Goal: Information Seeking & Learning: Compare options

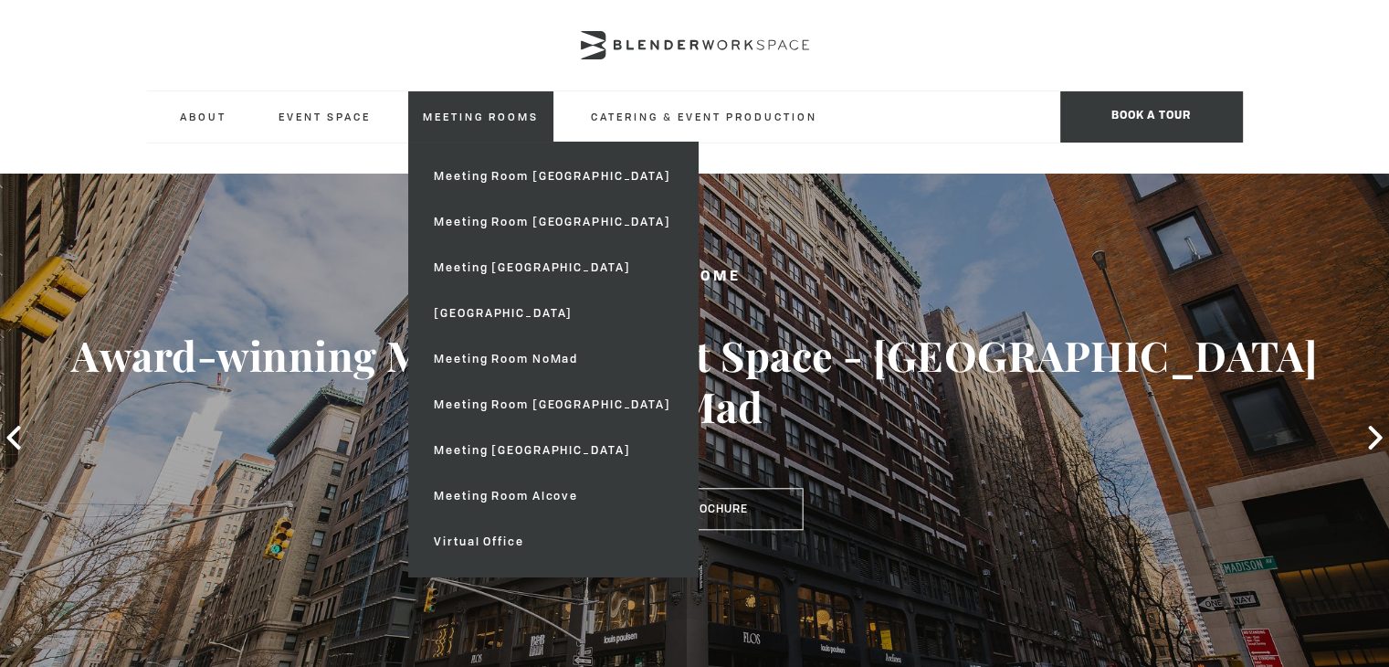
type div "2025-09-15"
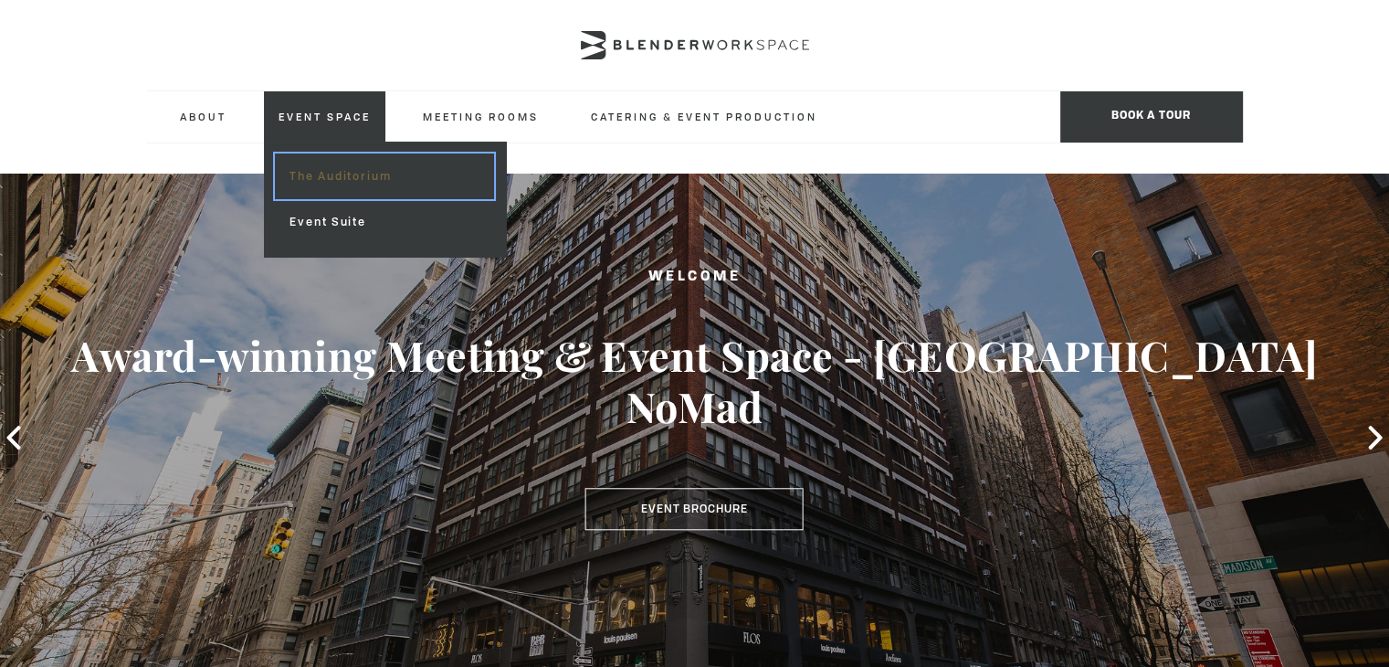
click at [299, 173] on link "The Auditorium" at bounding box center [384, 176] width 218 height 46
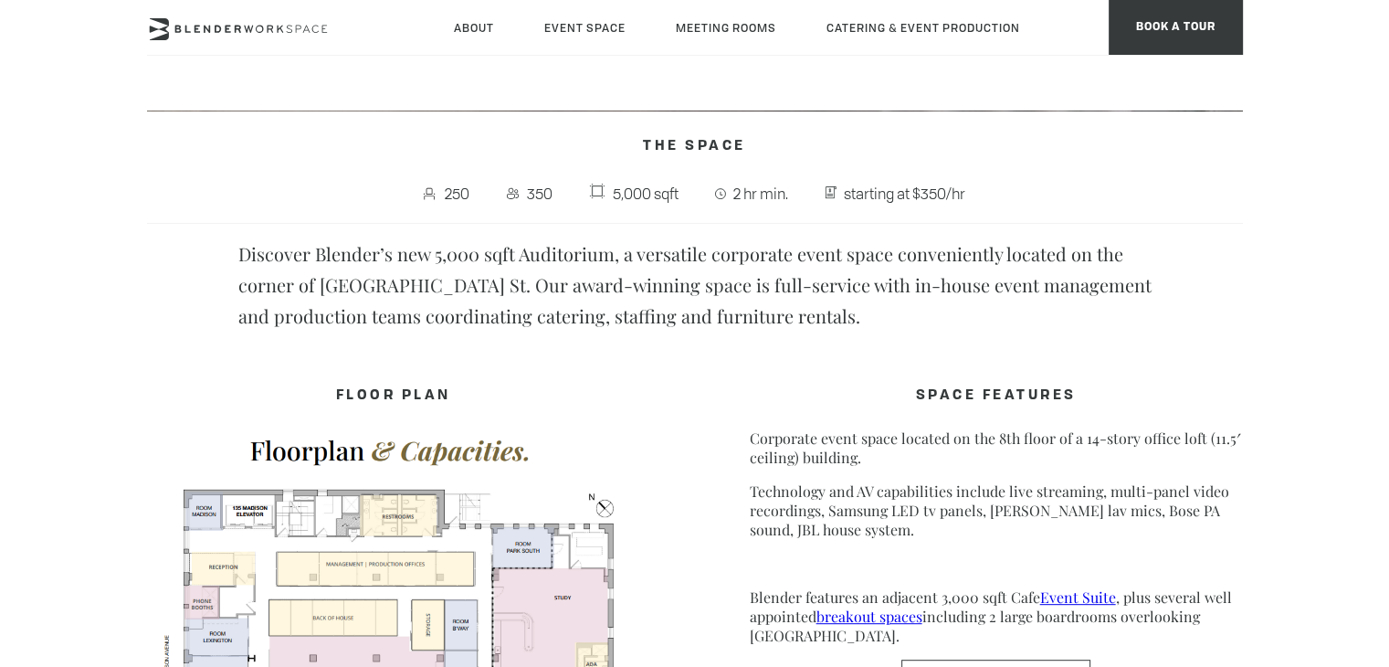
scroll to position [274, 0]
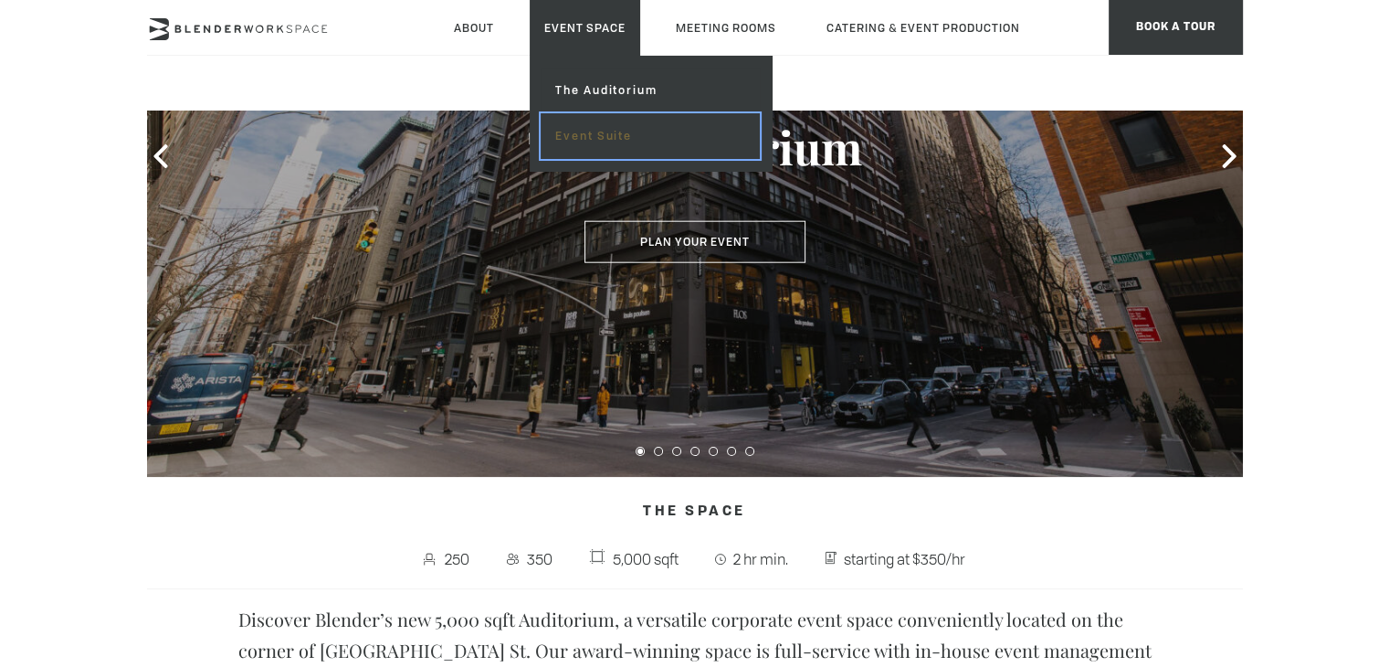
click at [596, 132] on link "Event Suite" at bounding box center [650, 136] width 218 height 46
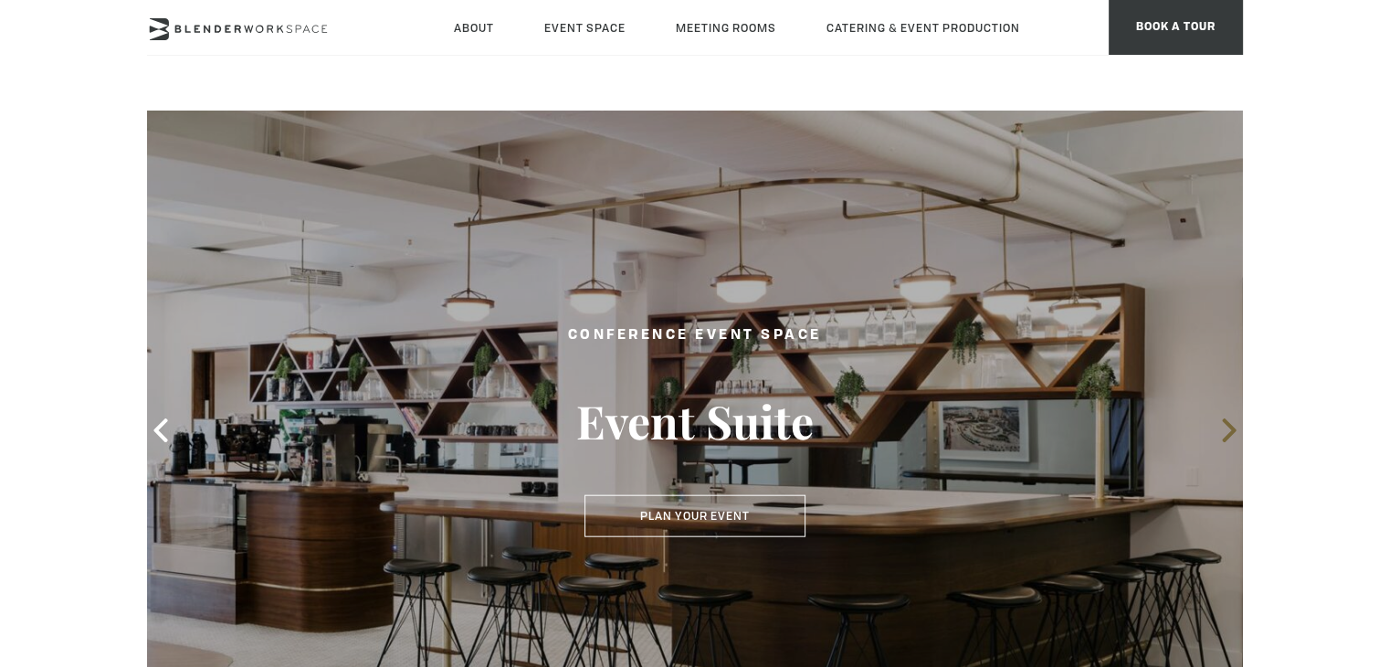
click at [1228, 428] on icon at bounding box center [1230, 430] width 24 height 24
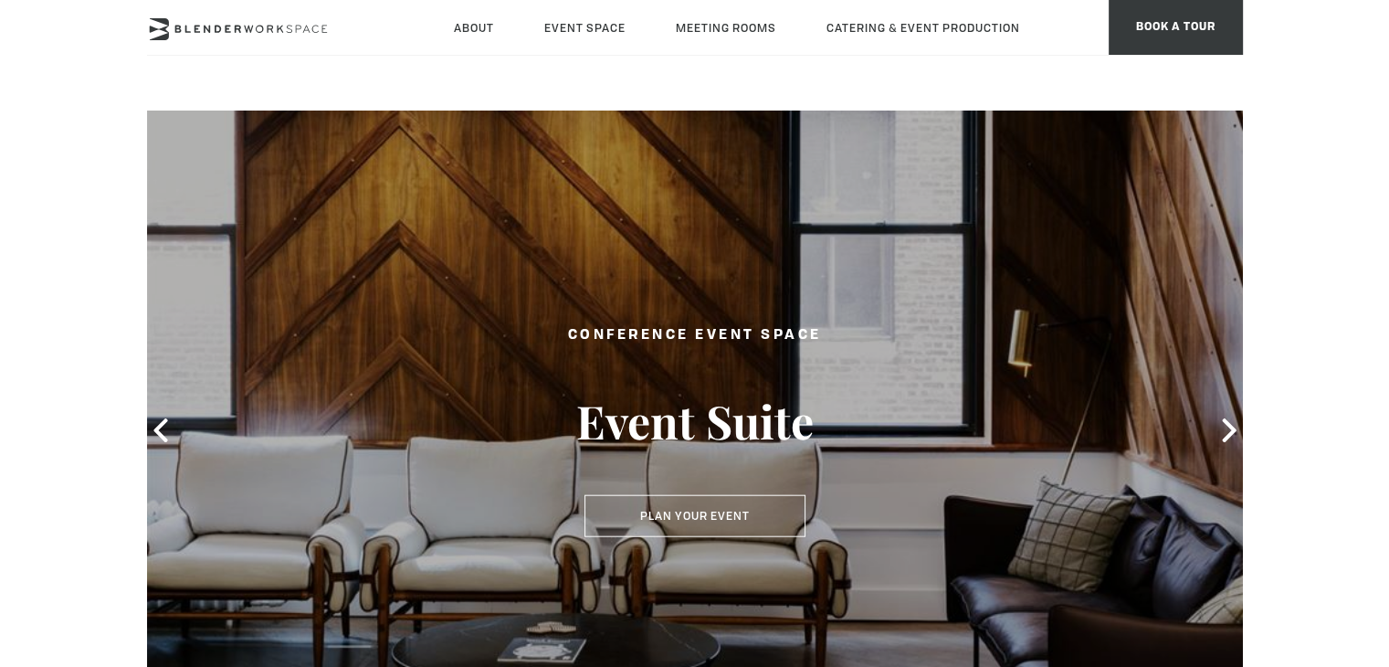
scroll to position [91, 0]
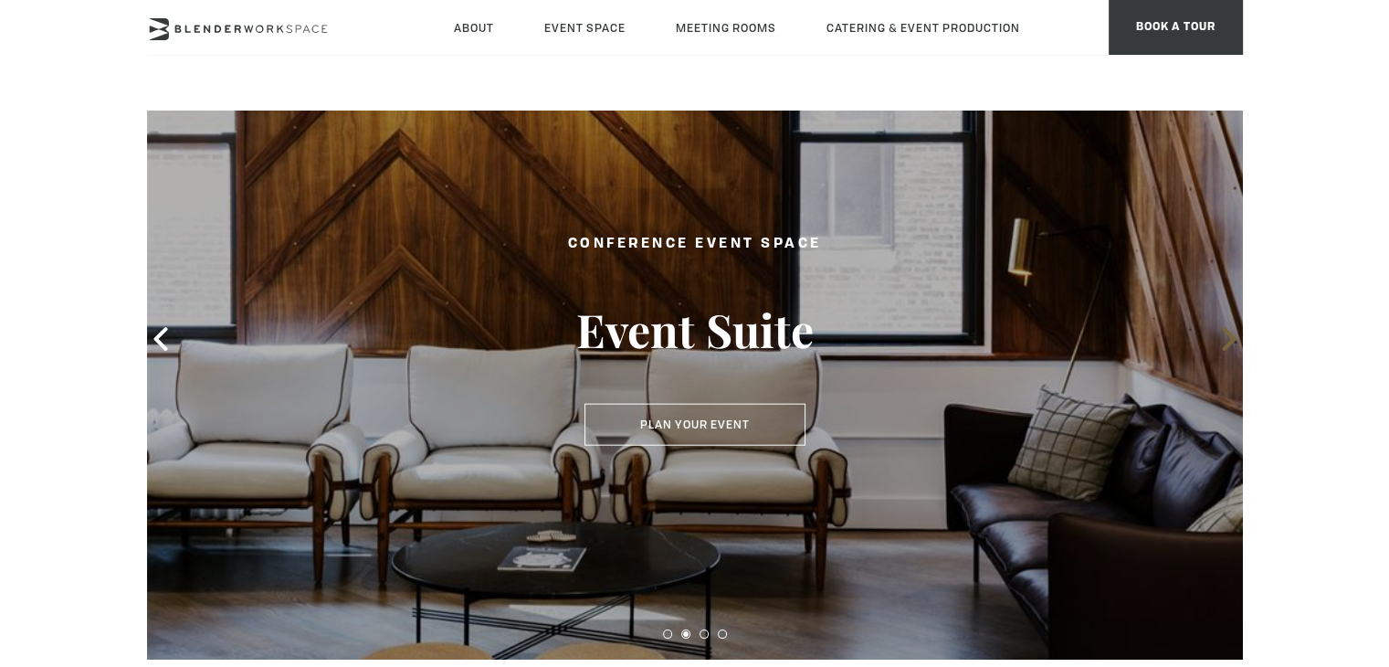
click at [1219, 343] on icon at bounding box center [1230, 339] width 24 height 24
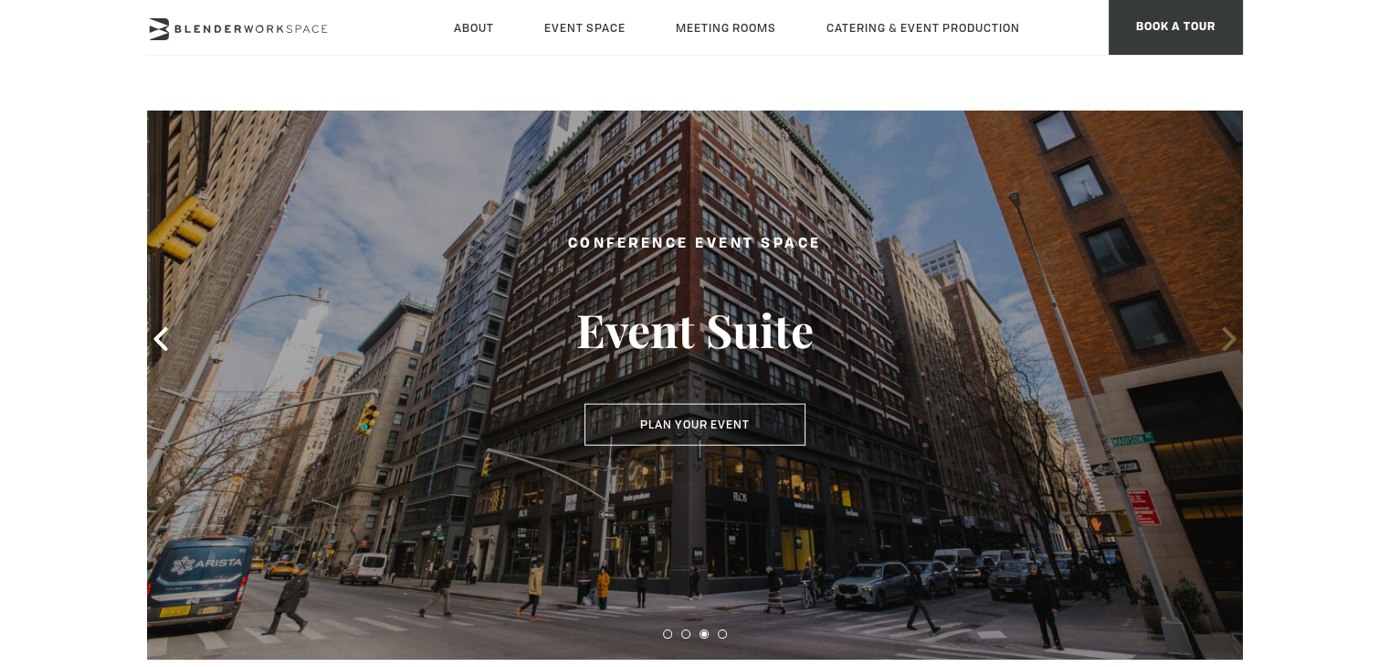
click at [1219, 343] on icon at bounding box center [1230, 339] width 24 height 24
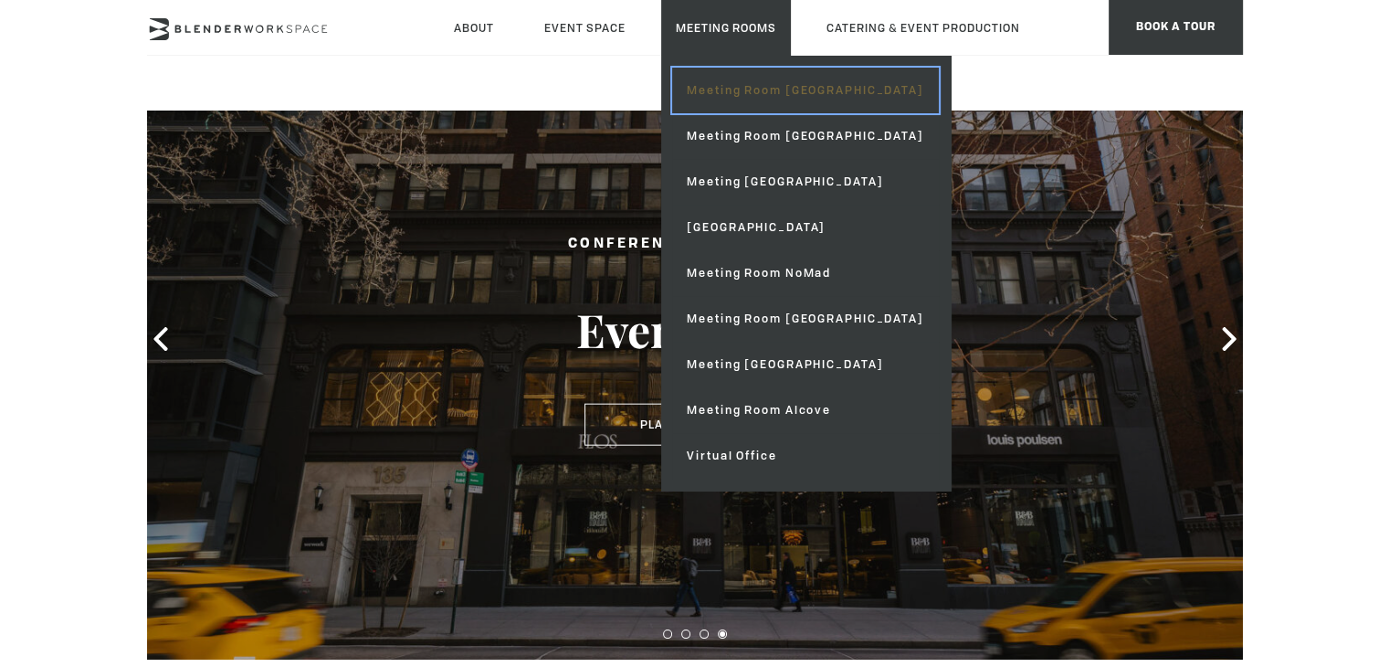
click at [716, 86] on link "Meeting Room [GEOGRAPHIC_DATA]" at bounding box center [805, 91] width 266 height 46
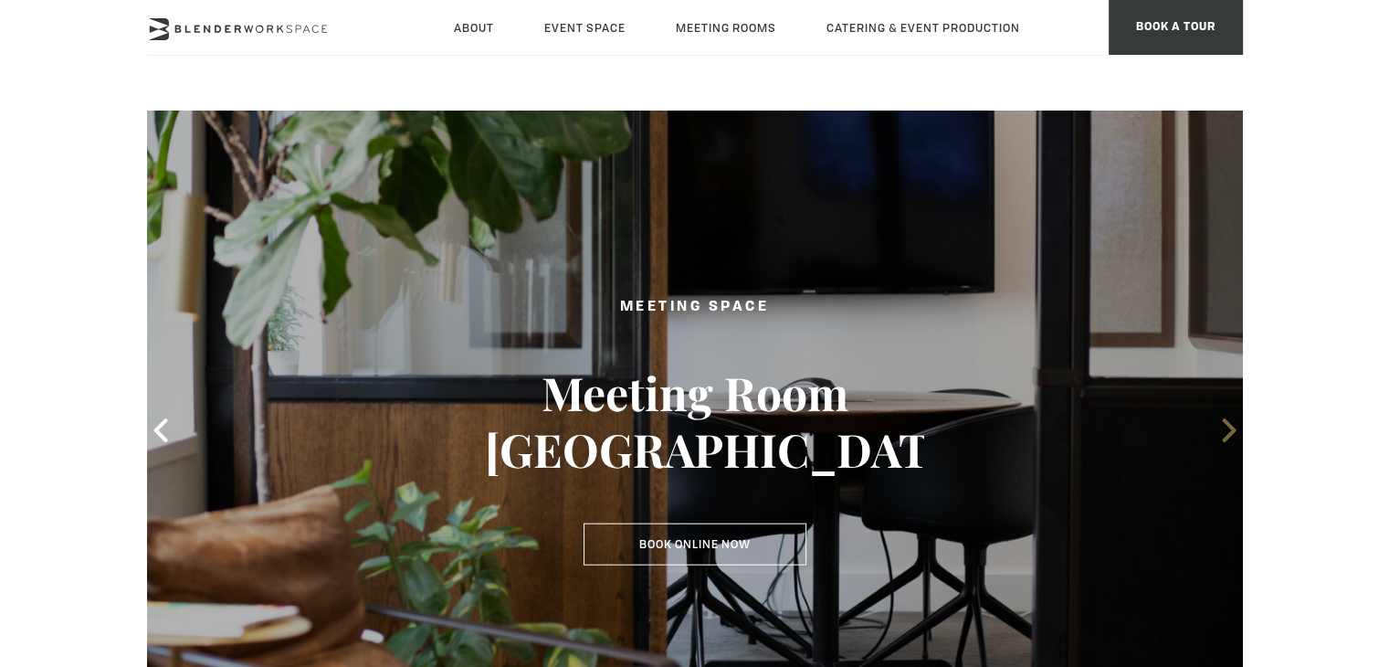
click at [1227, 425] on icon at bounding box center [1229, 430] width 14 height 24
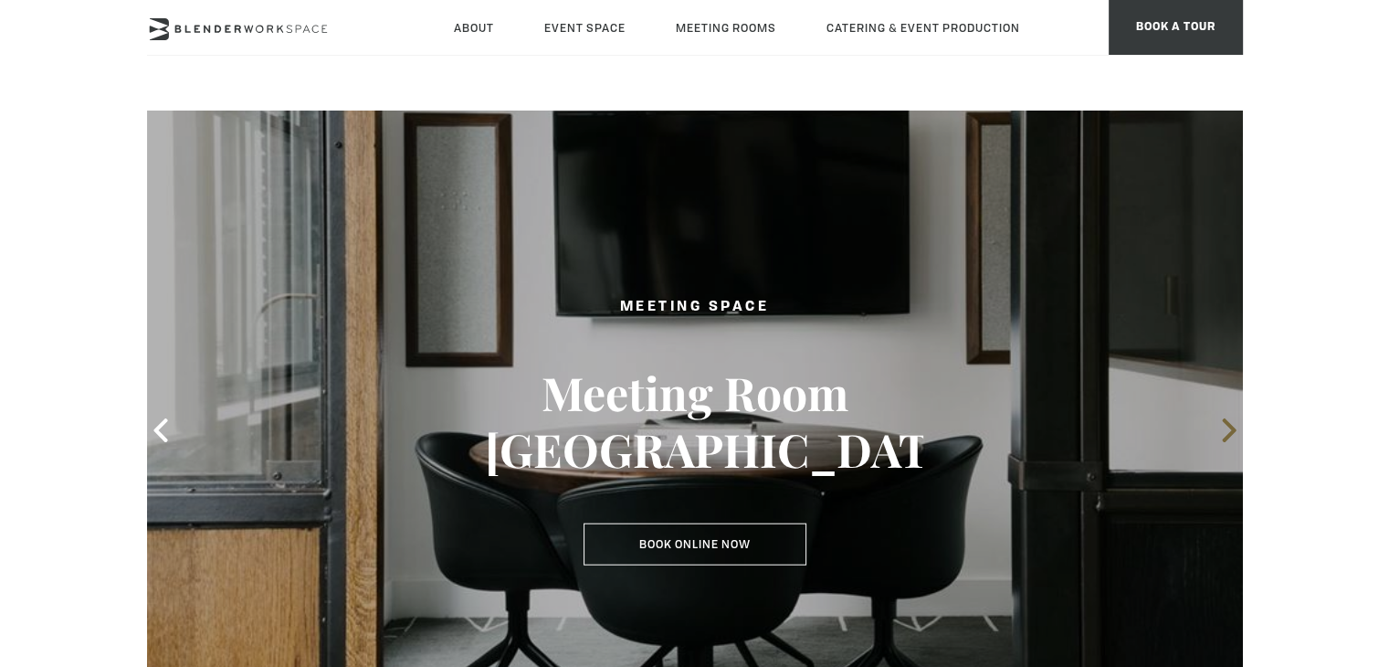
click at [1232, 427] on icon at bounding box center [1229, 430] width 14 height 24
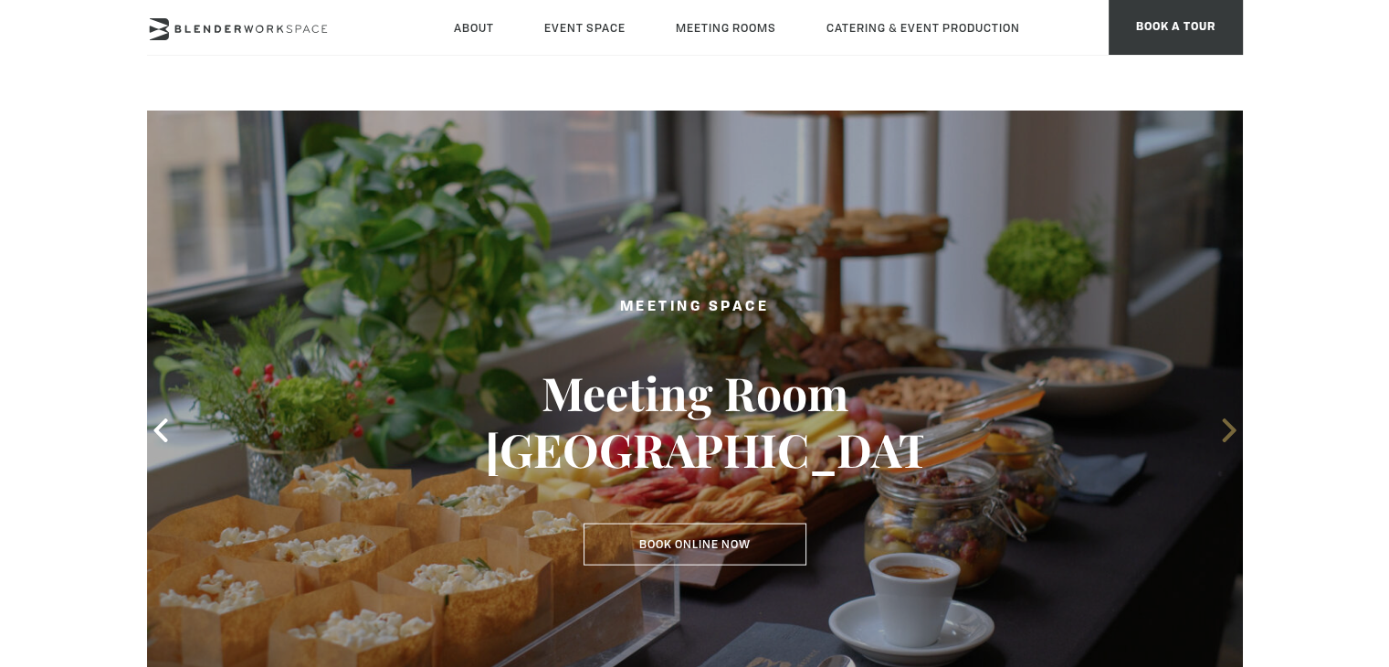
click at [1232, 427] on icon at bounding box center [1229, 430] width 14 height 24
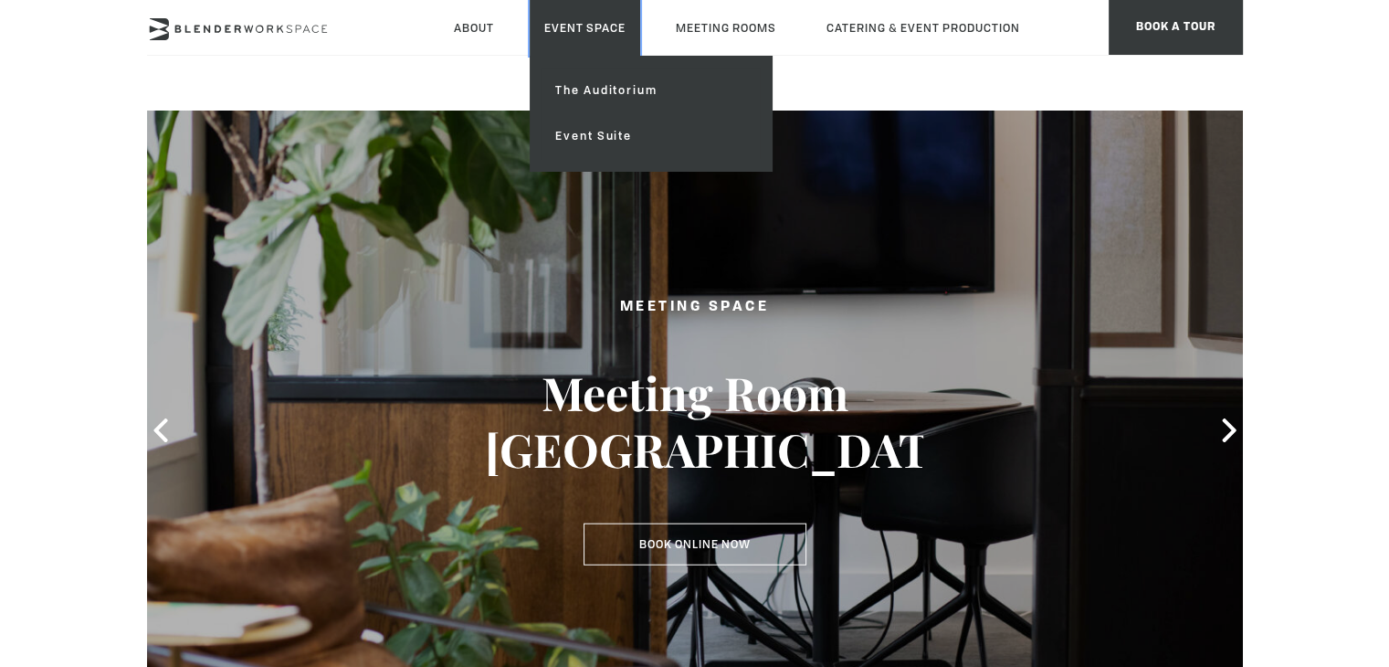
click at [547, 32] on link "Event Space" at bounding box center [585, 28] width 111 height 56
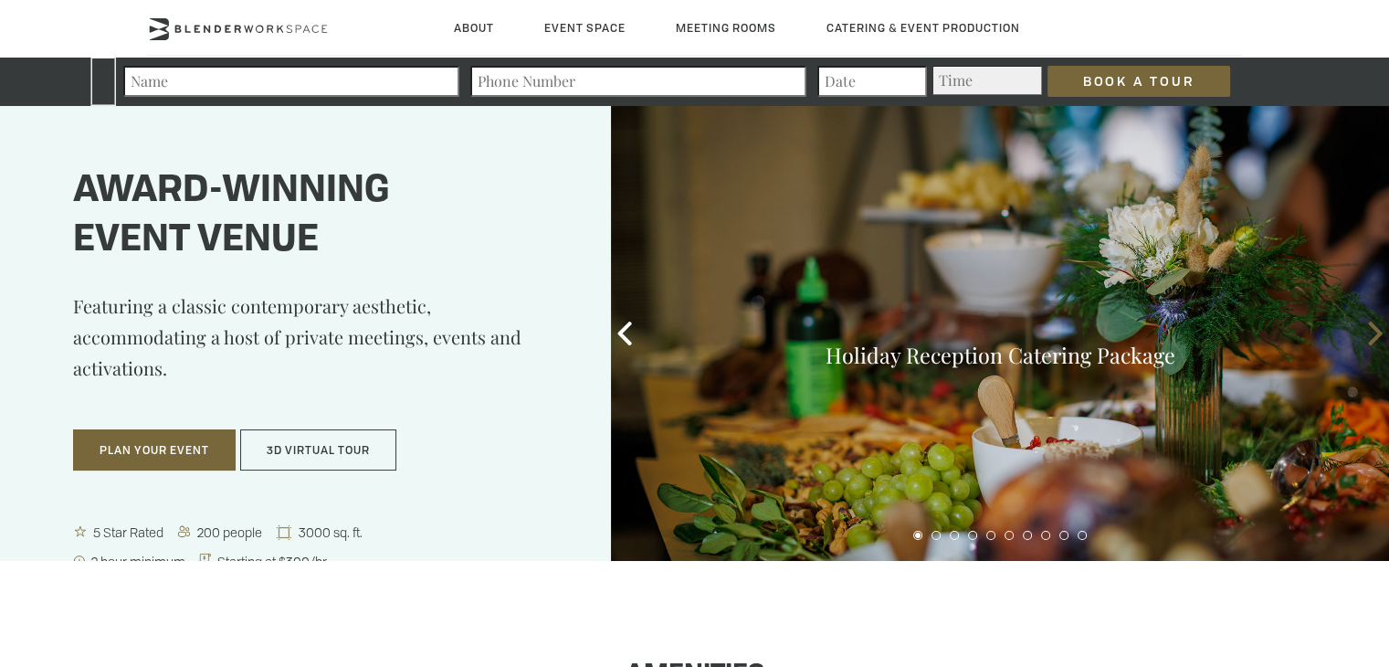
click at [1364, 327] on icon at bounding box center [1376, 334] width 24 height 24
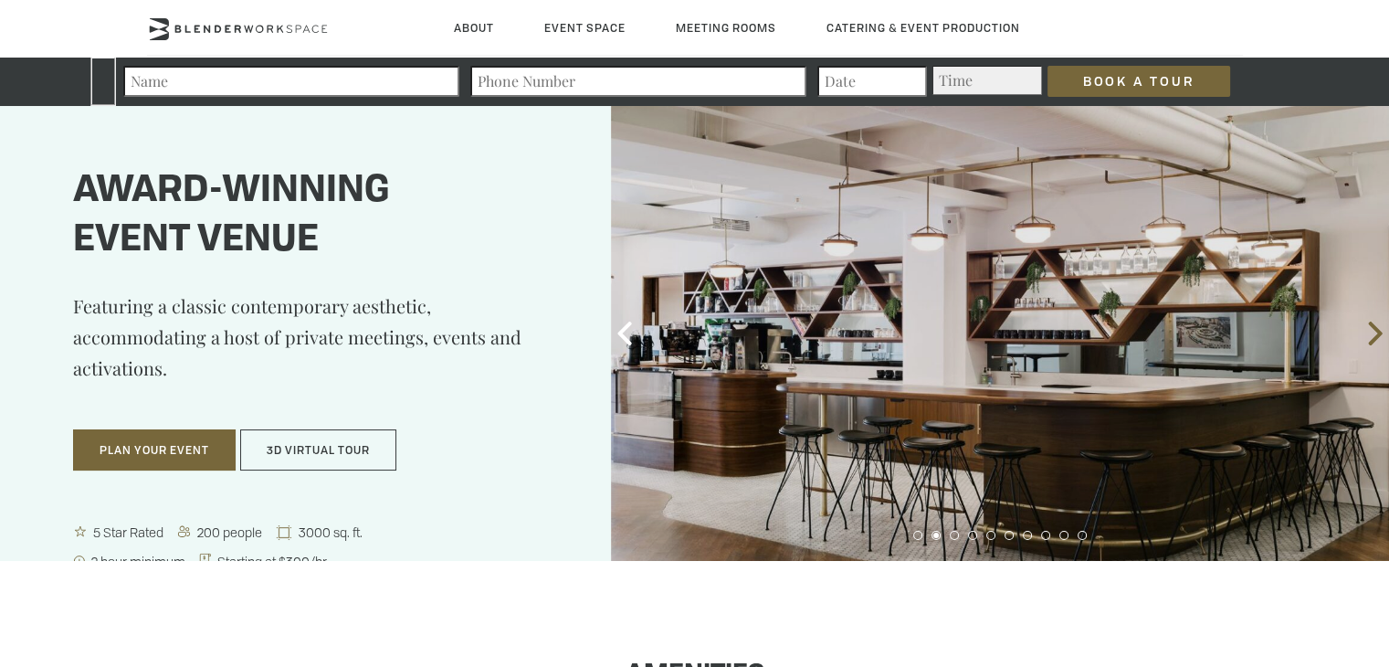
click at [1364, 327] on icon at bounding box center [1376, 334] width 24 height 24
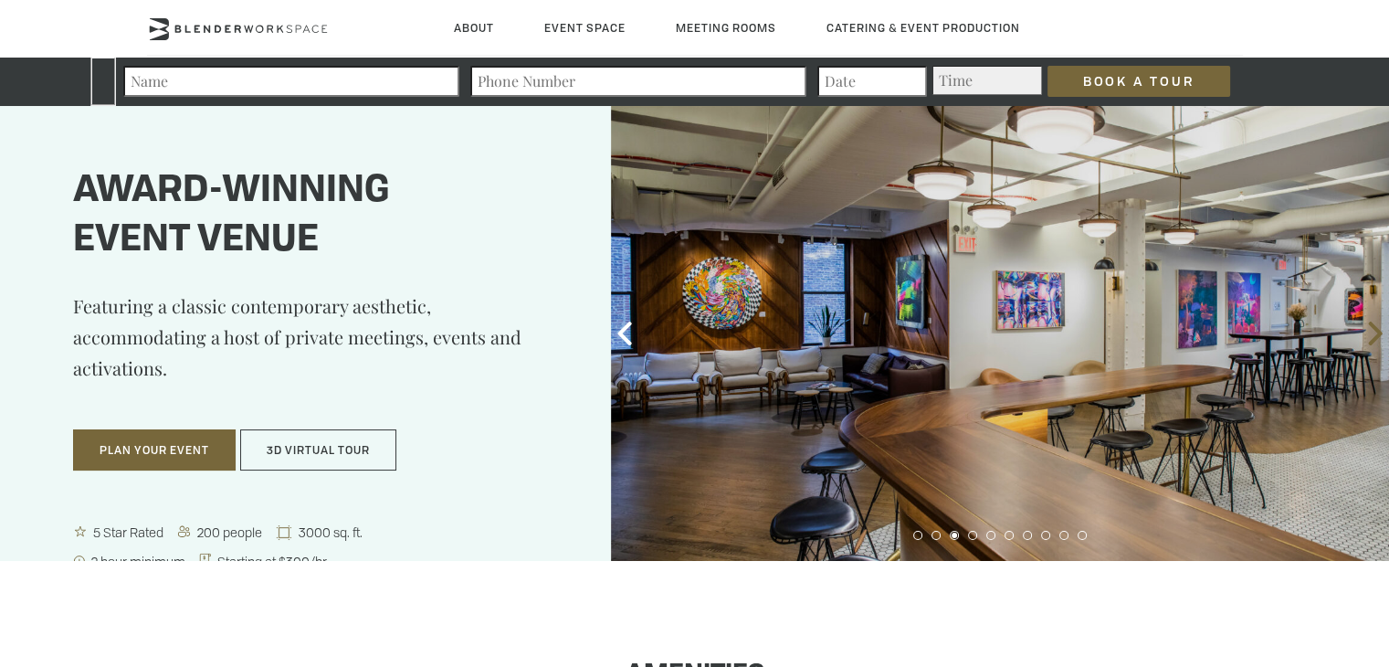
click at [1364, 327] on icon at bounding box center [1376, 334] width 24 height 24
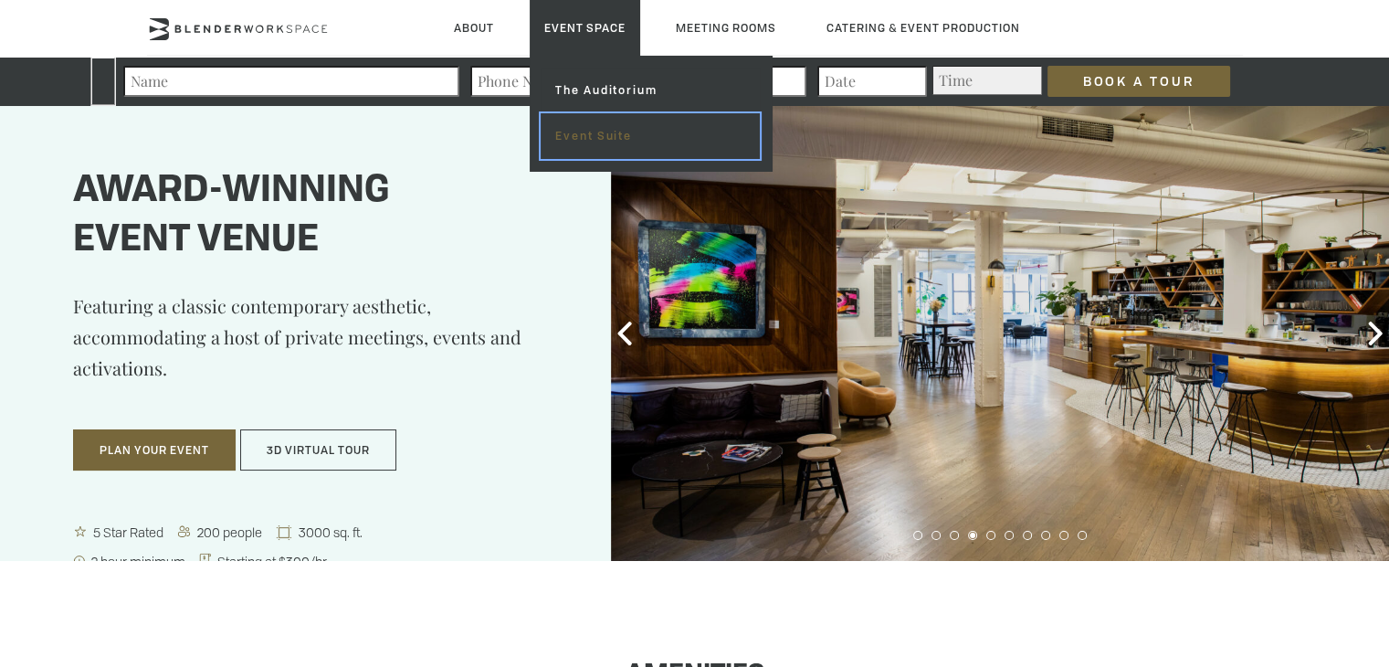
click at [585, 128] on link "Event Suite" at bounding box center [650, 136] width 218 height 46
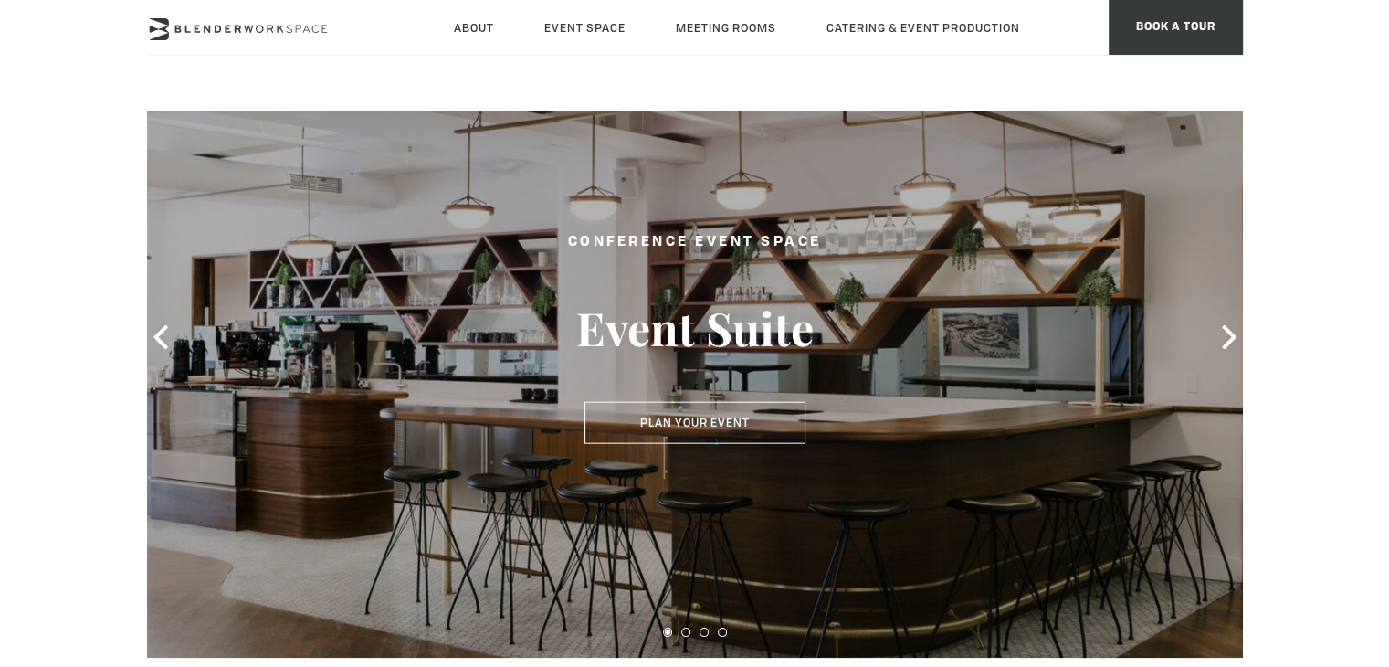
scroll to position [91, 0]
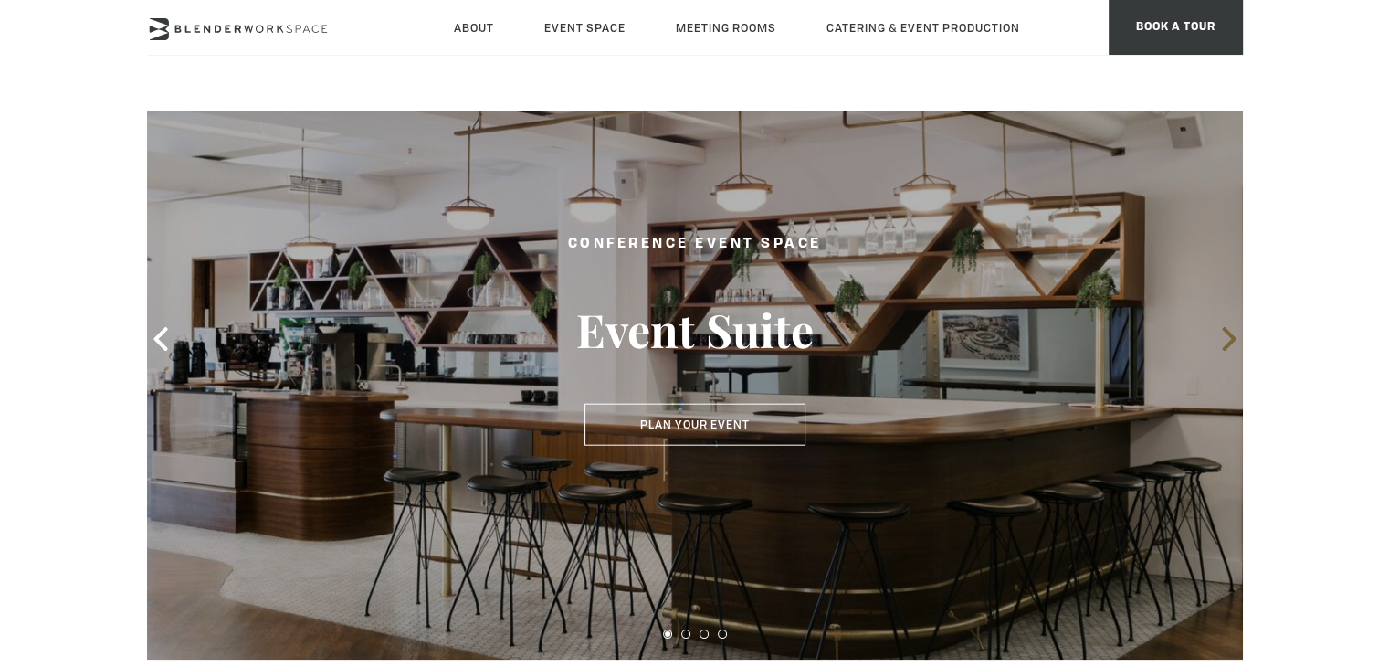
click at [1219, 334] on icon at bounding box center [1230, 339] width 24 height 24
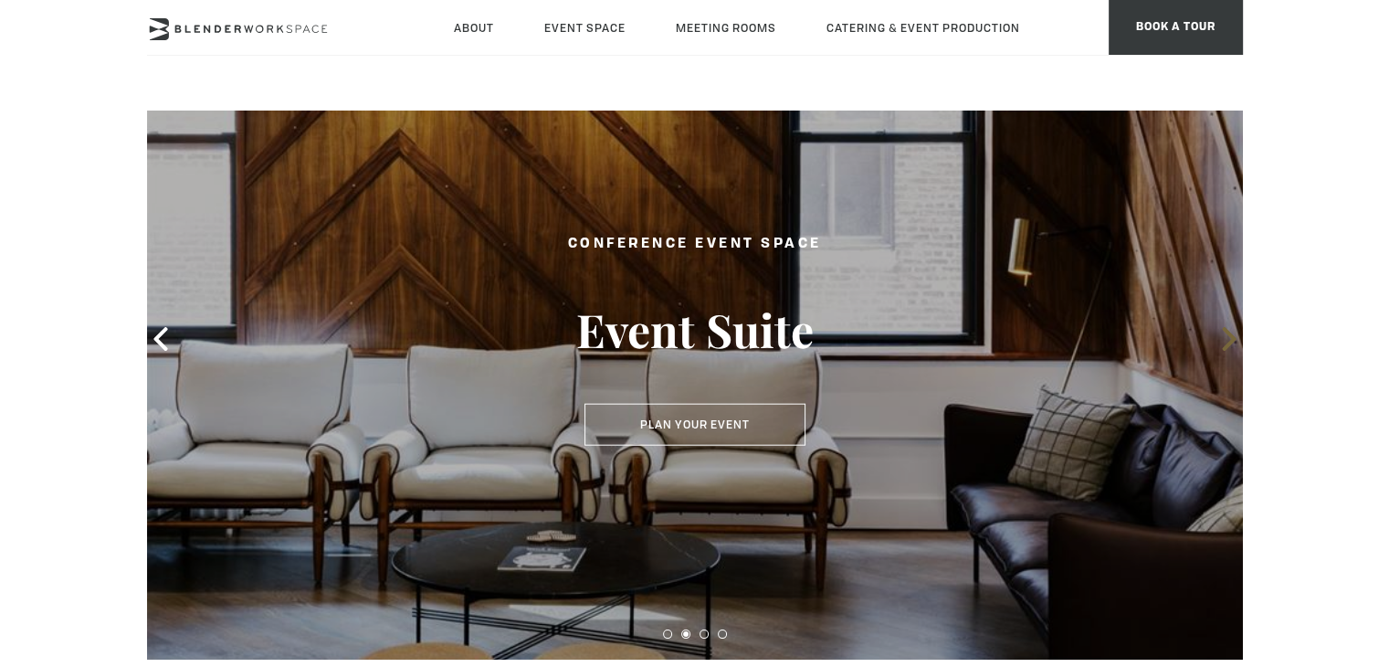
click at [1219, 334] on icon at bounding box center [1230, 339] width 24 height 24
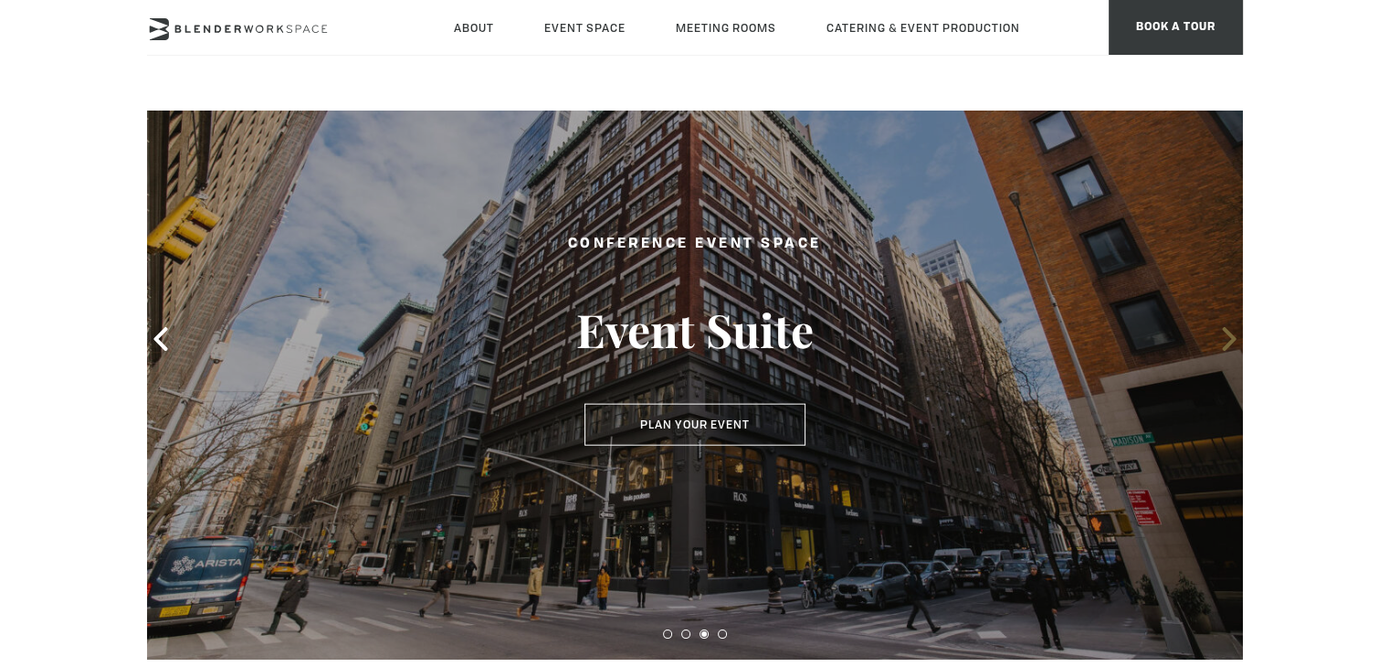
click at [1219, 334] on icon at bounding box center [1230, 339] width 24 height 24
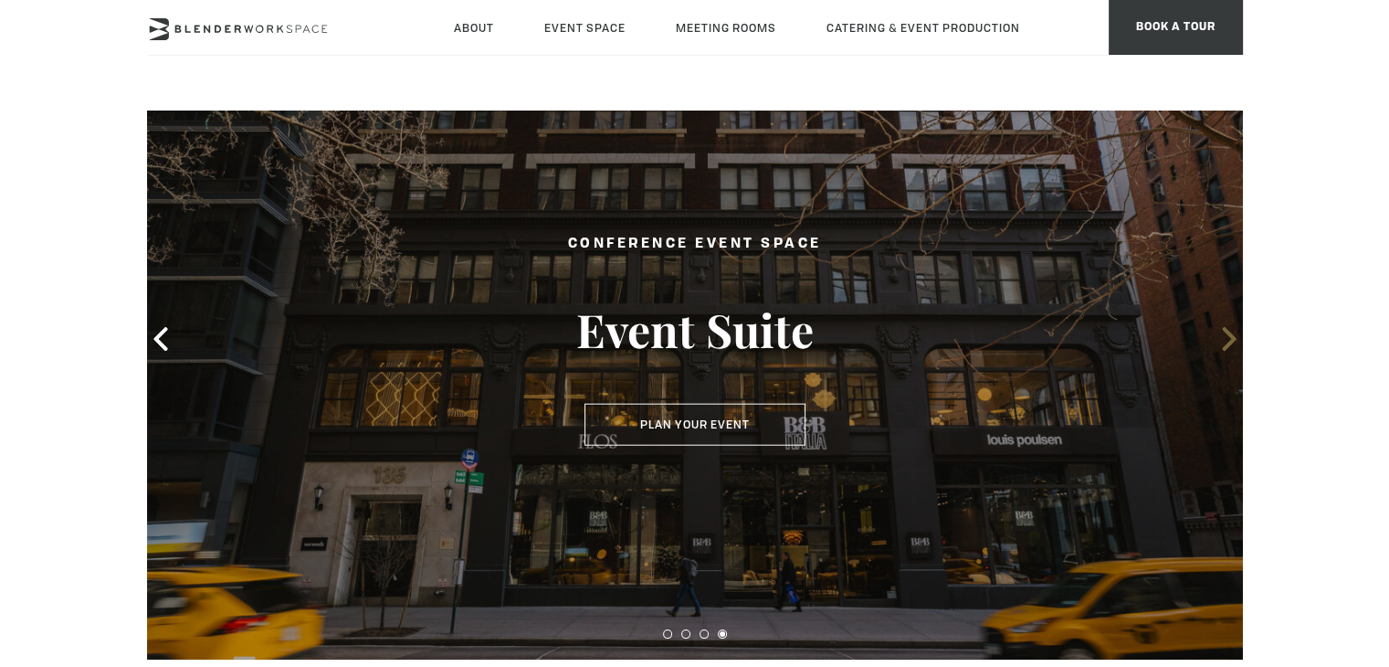
click at [1221, 334] on icon at bounding box center [1230, 339] width 24 height 24
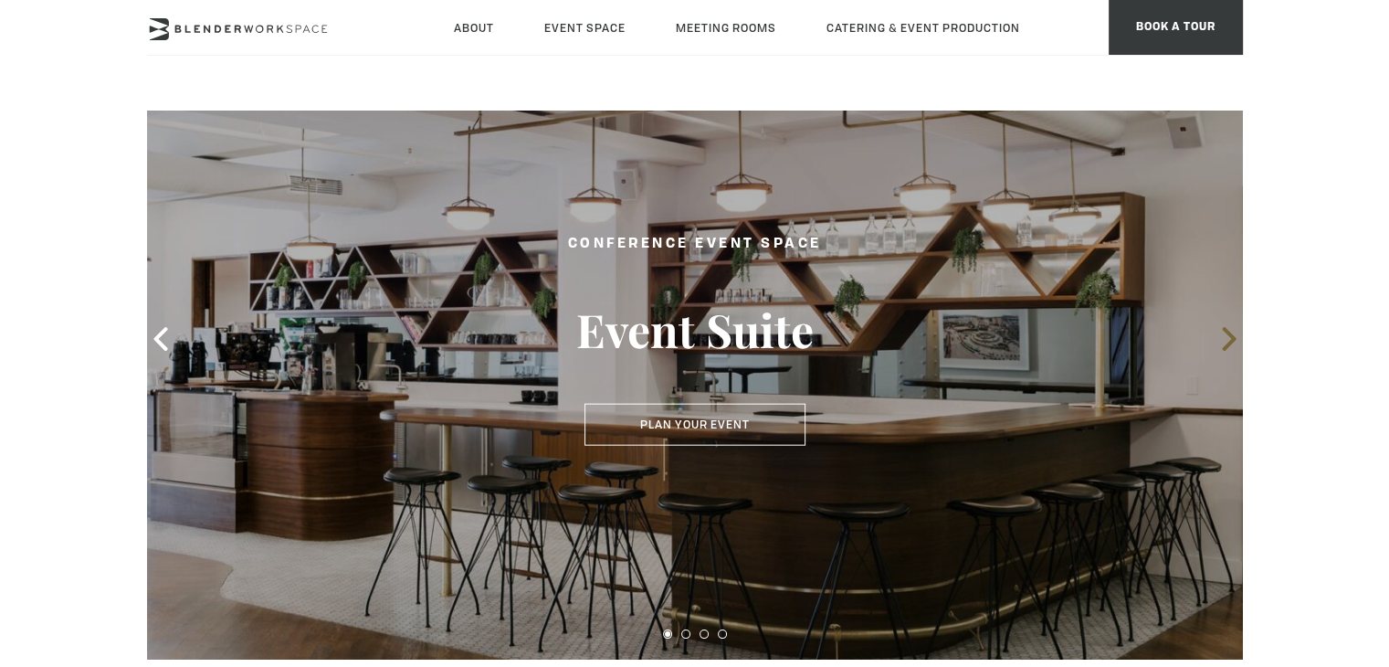
click at [1225, 338] on icon at bounding box center [1230, 339] width 24 height 24
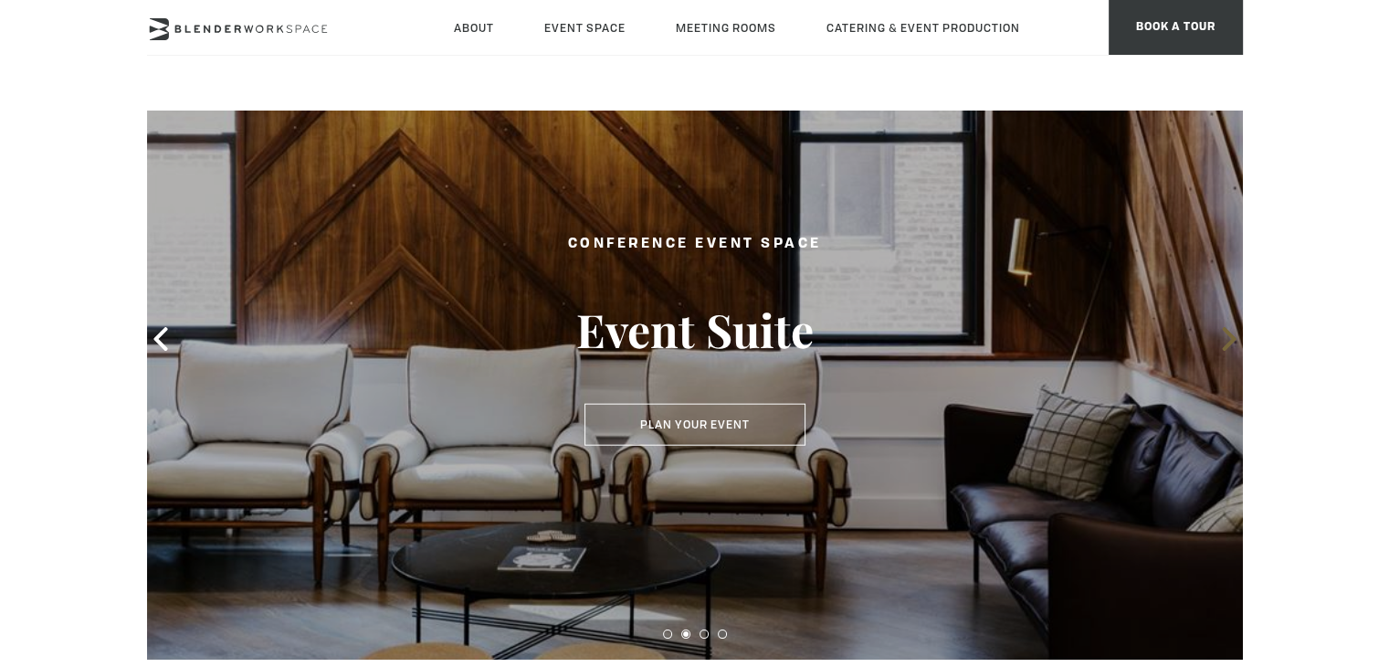
click at [1231, 338] on icon at bounding box center [1229, 339] width 14 height 24
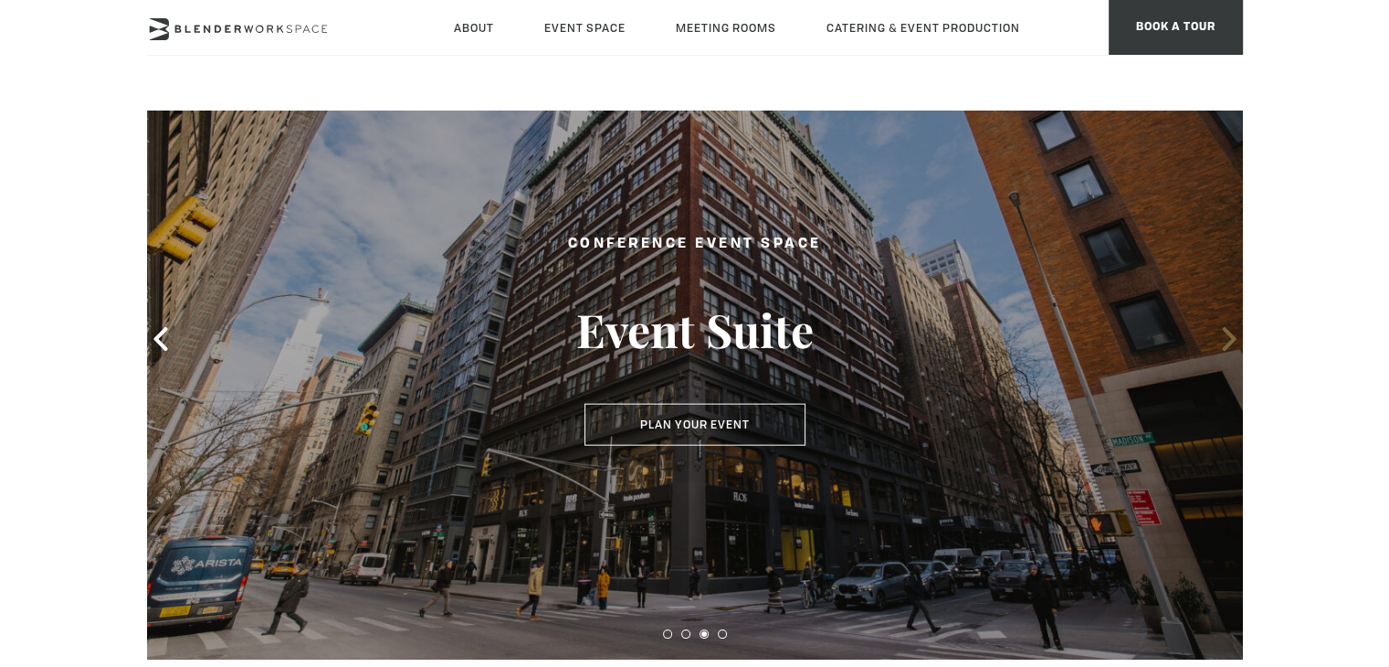
click at [1231, 338] on icon at bounding box center [1229, 339] width 14 height 24
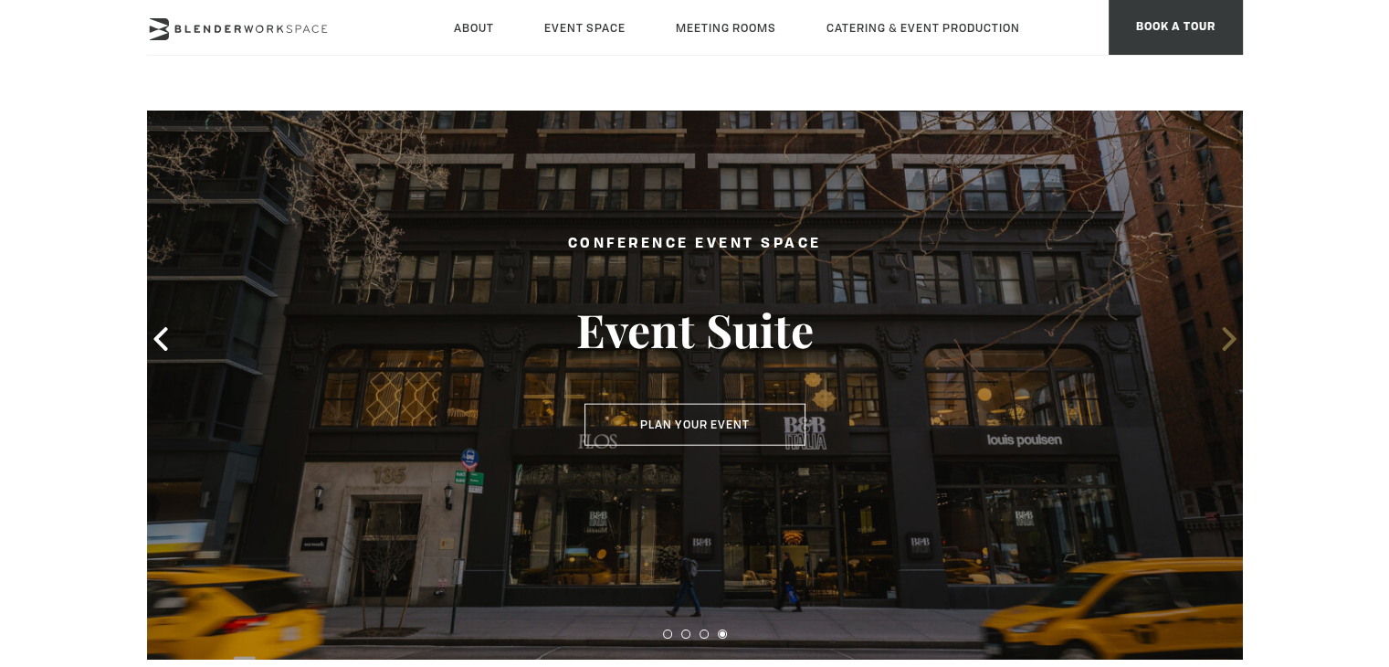
click at [1231, 338] on icon at bounding box center [1229, 339] width 14 height 24
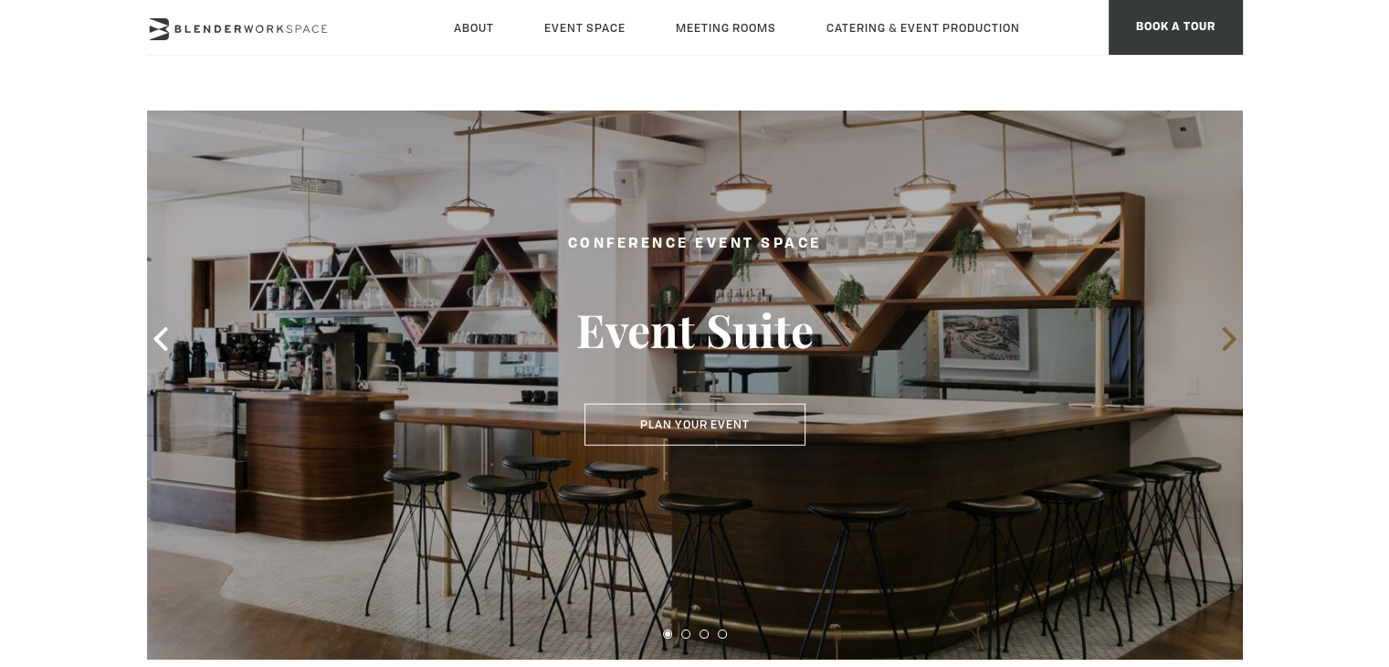
click at [1231, 338] on icon at bounding box center [1229, 339] width 14 height 24
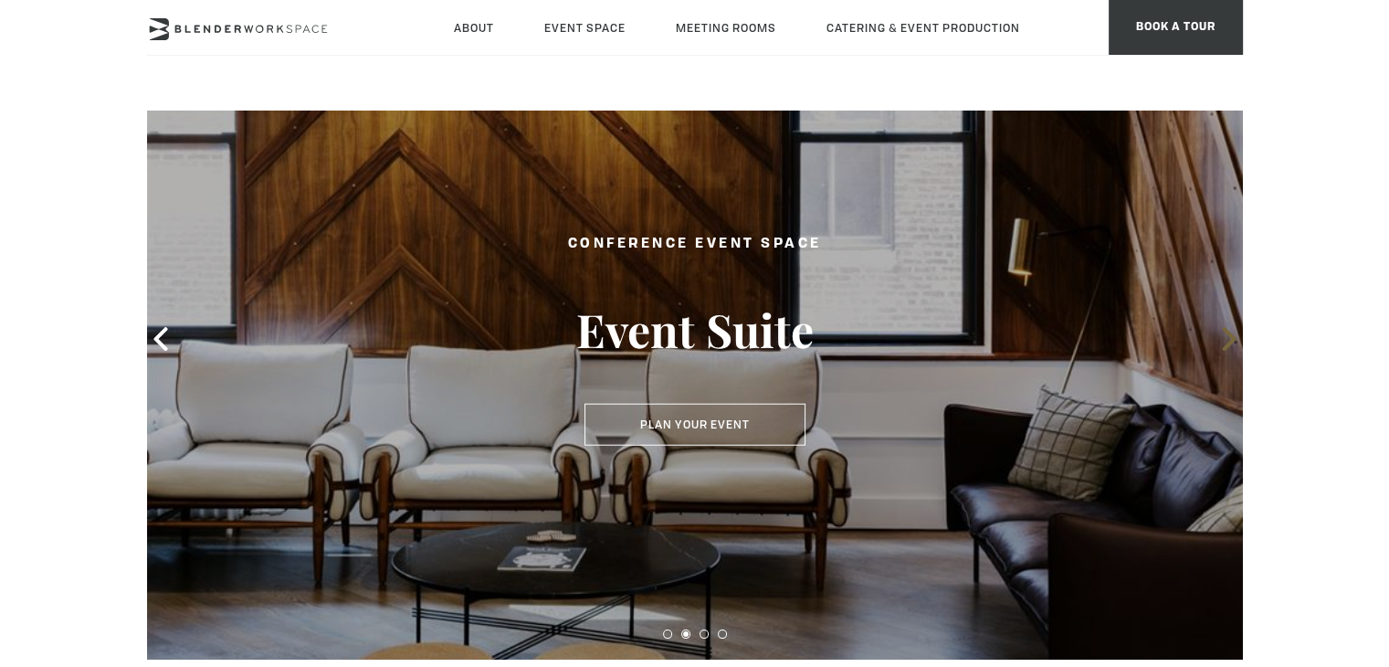
click at [1231, 338] on icon at bounding box center [1229, 339] width 14 height 24
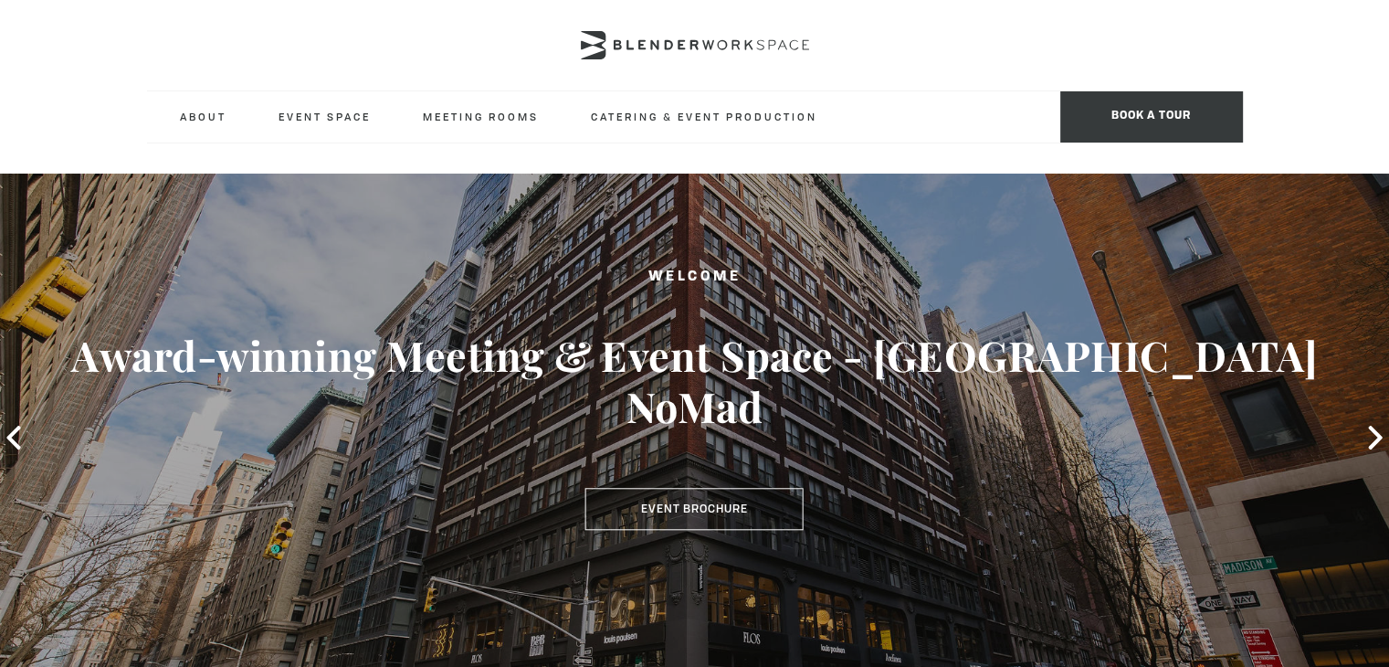
type div "2025-09-15"
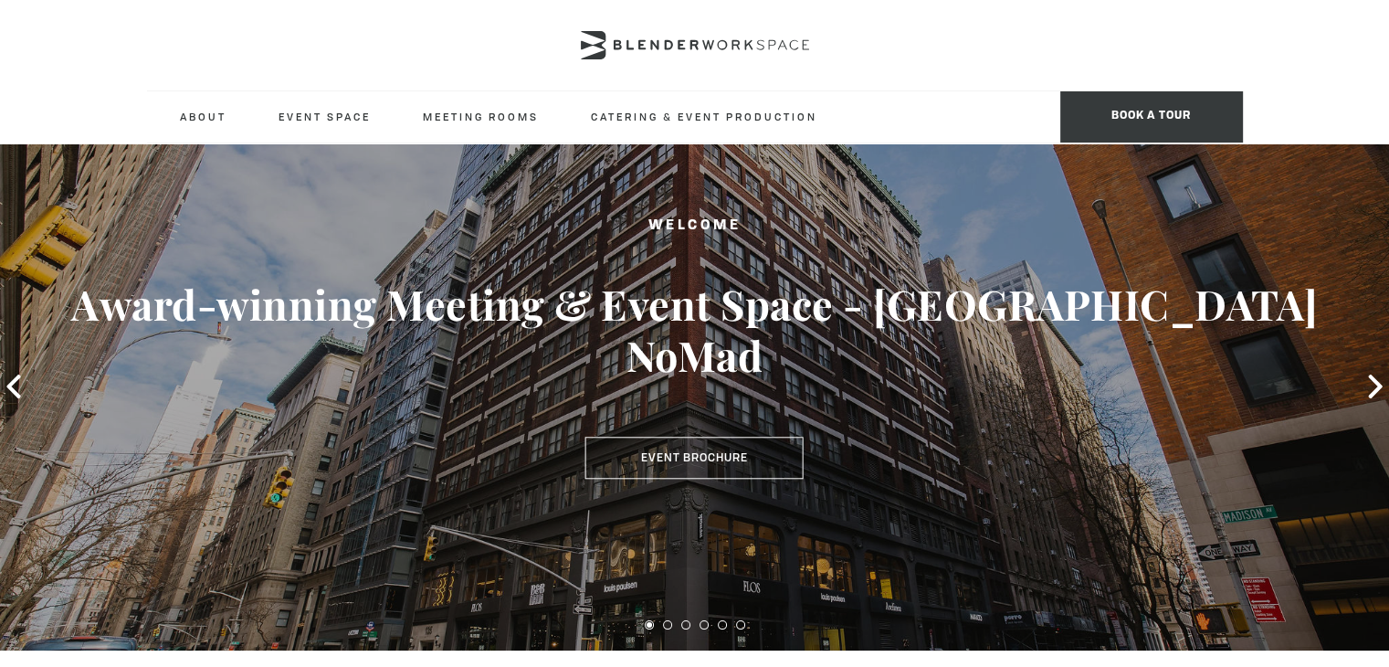
scroll to position [91, 0]
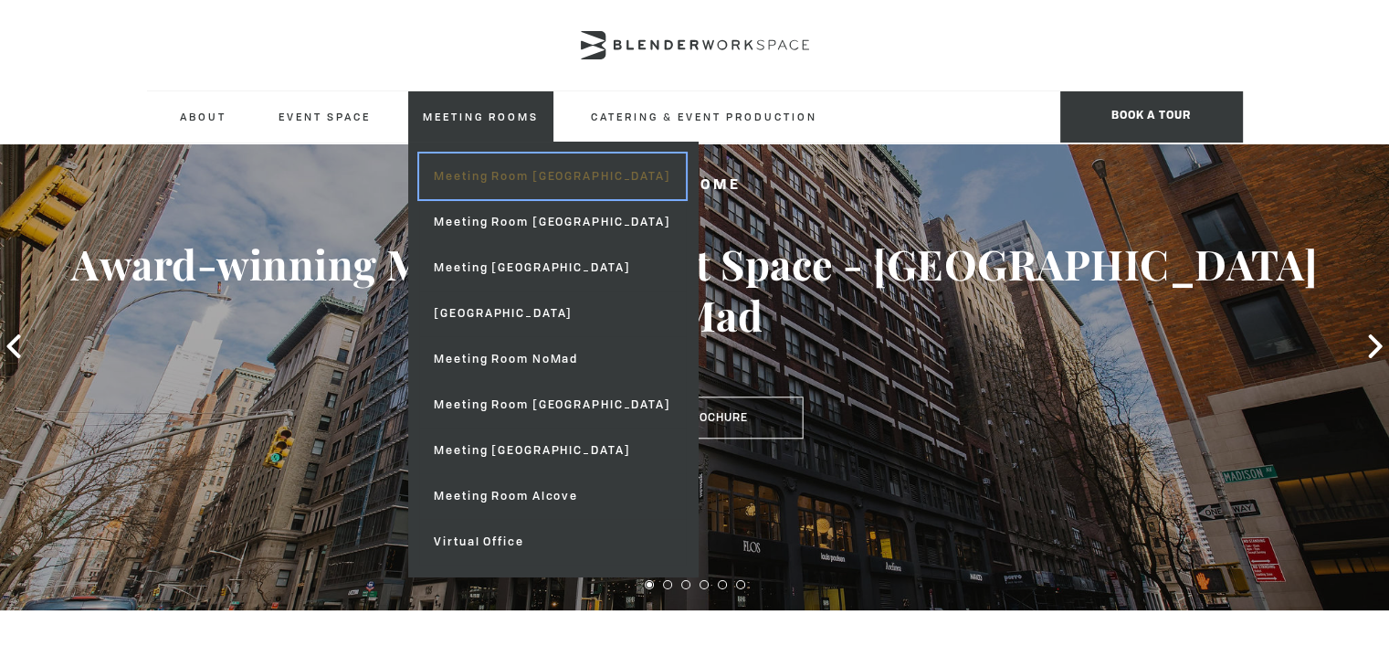
click at [478, 176] on link "Meeting Room [GEOGRAPHIC_DATA]" at bounding box center [552, 176] width 266 height 46
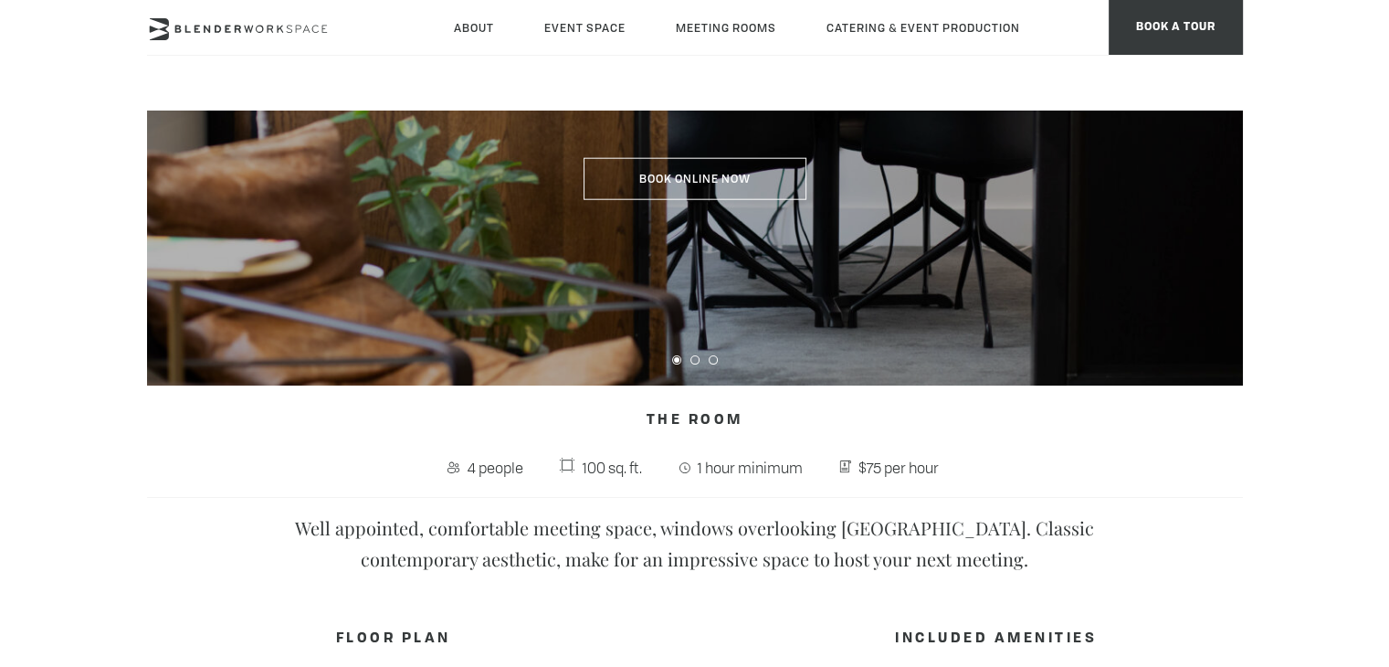
scroll to position [91, 0]
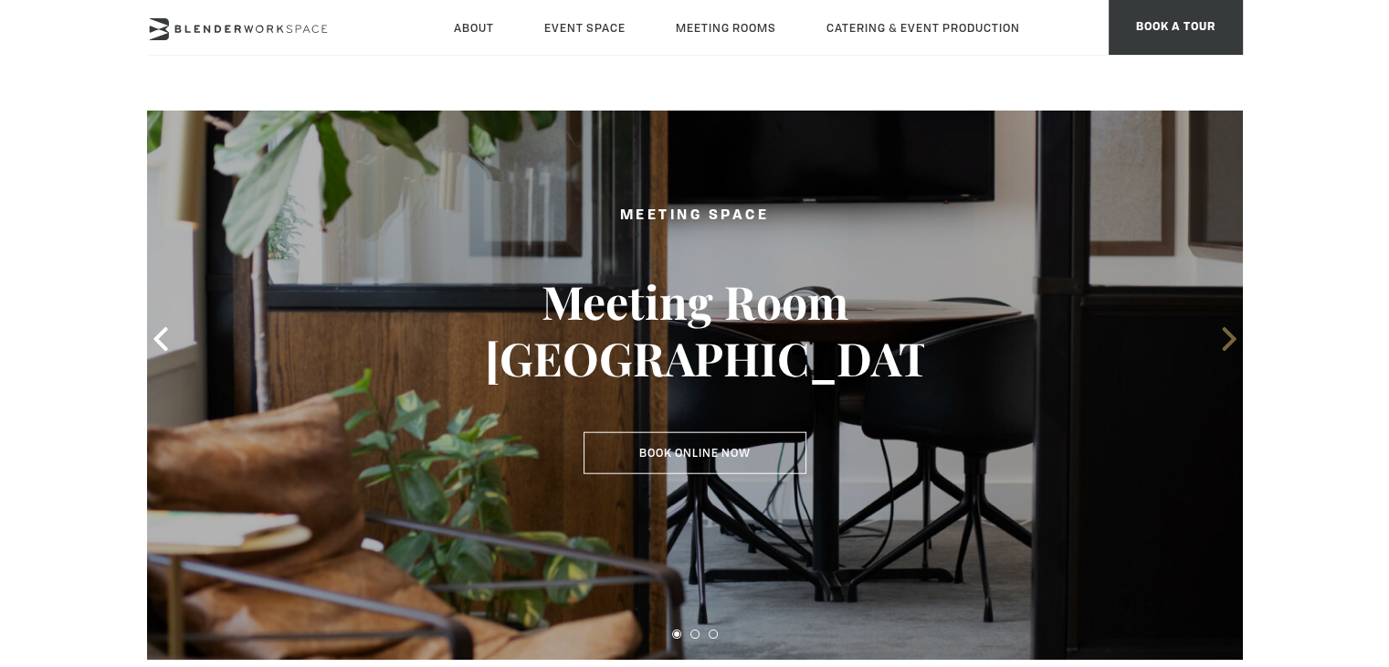
click at [1220, 325] on span at bounding box center [1229, 338] width 27 height 27
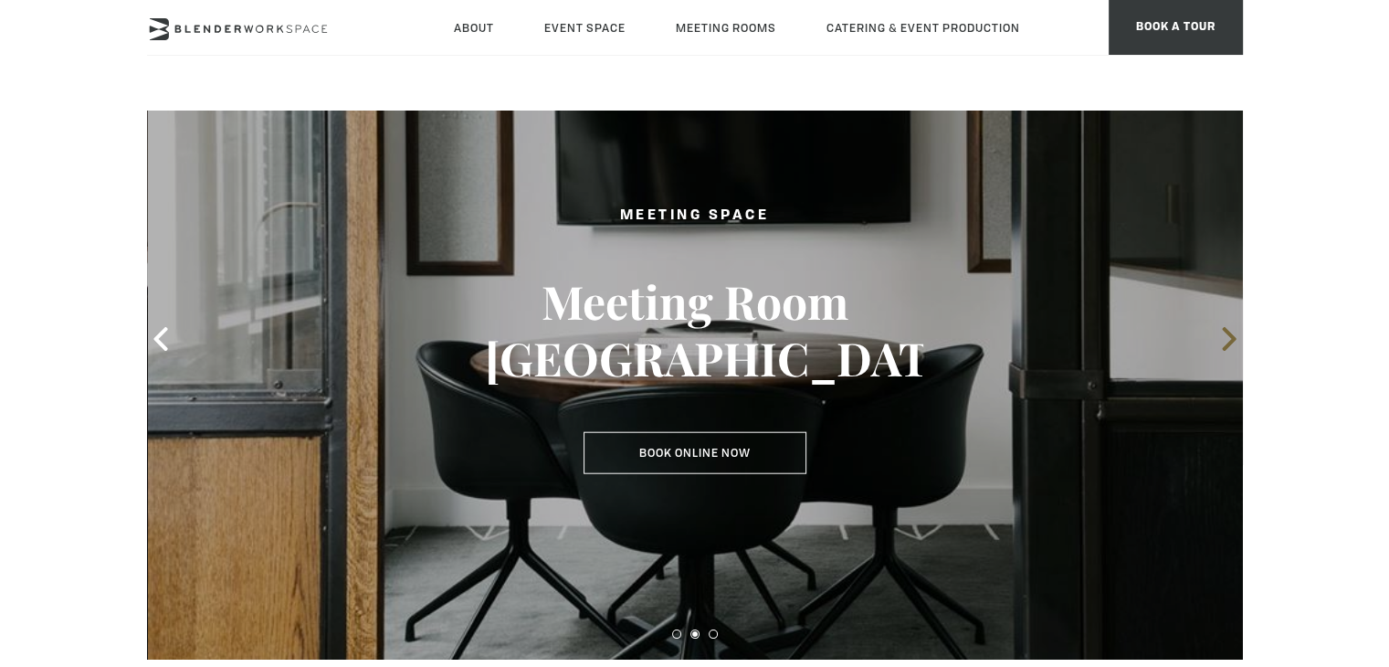
click at [1220, 325] on span at bounding box center [1229, 338] width 27 height 27
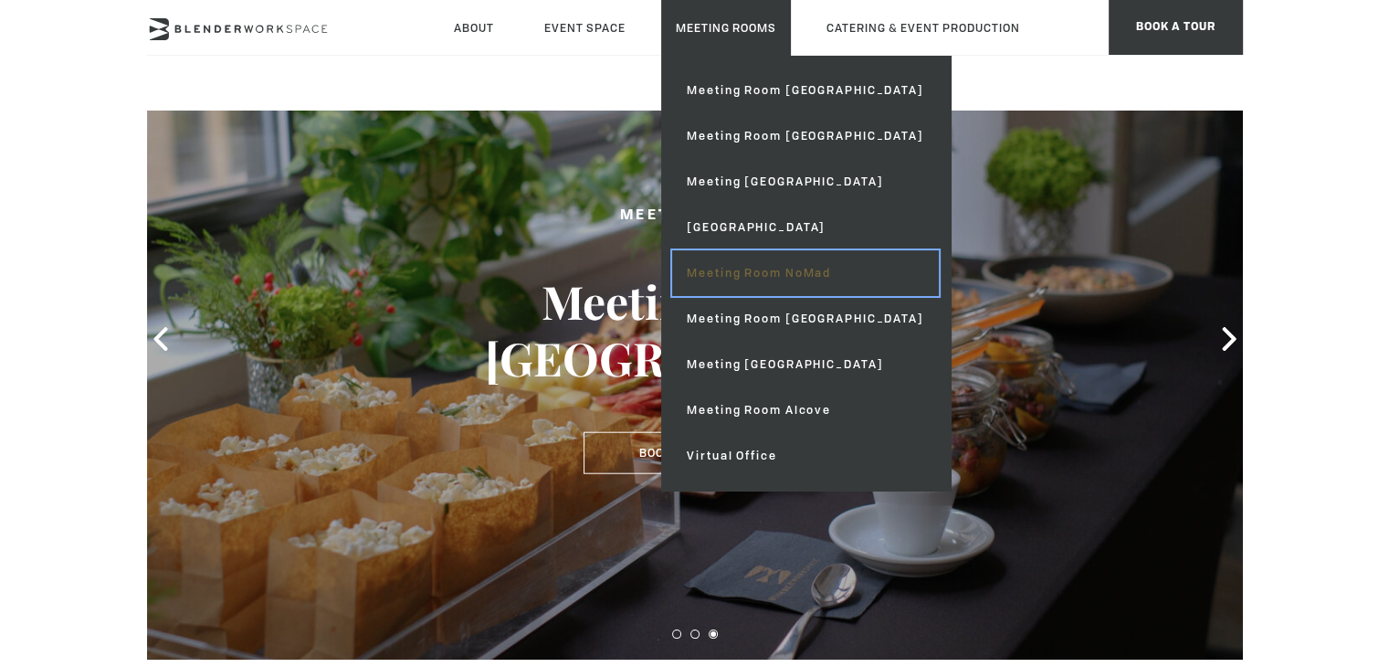
click at [743, 260] on link "Meeting Room NoMad" at bounding box center [805, 273] width 266 height 46
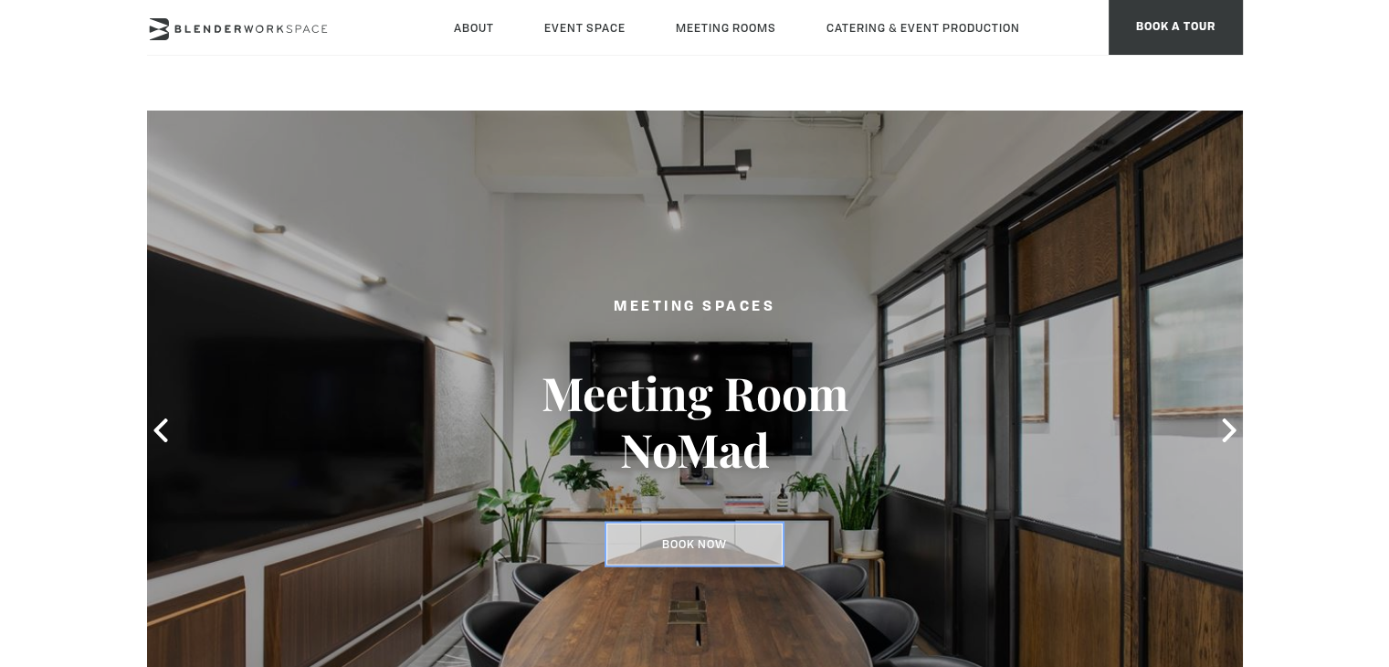
click at [666, 548] on link "Book Now" at bounding box center [695, 544] width 176 height 42
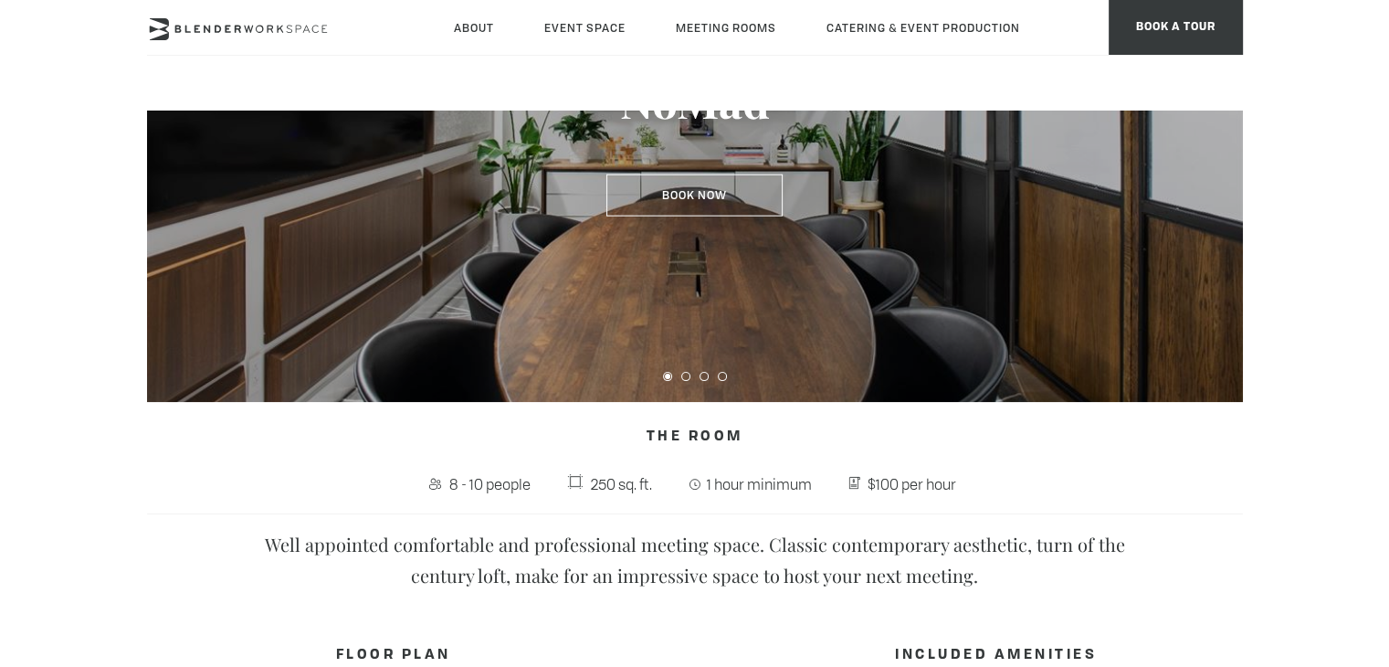
scroll to position [91, 0]
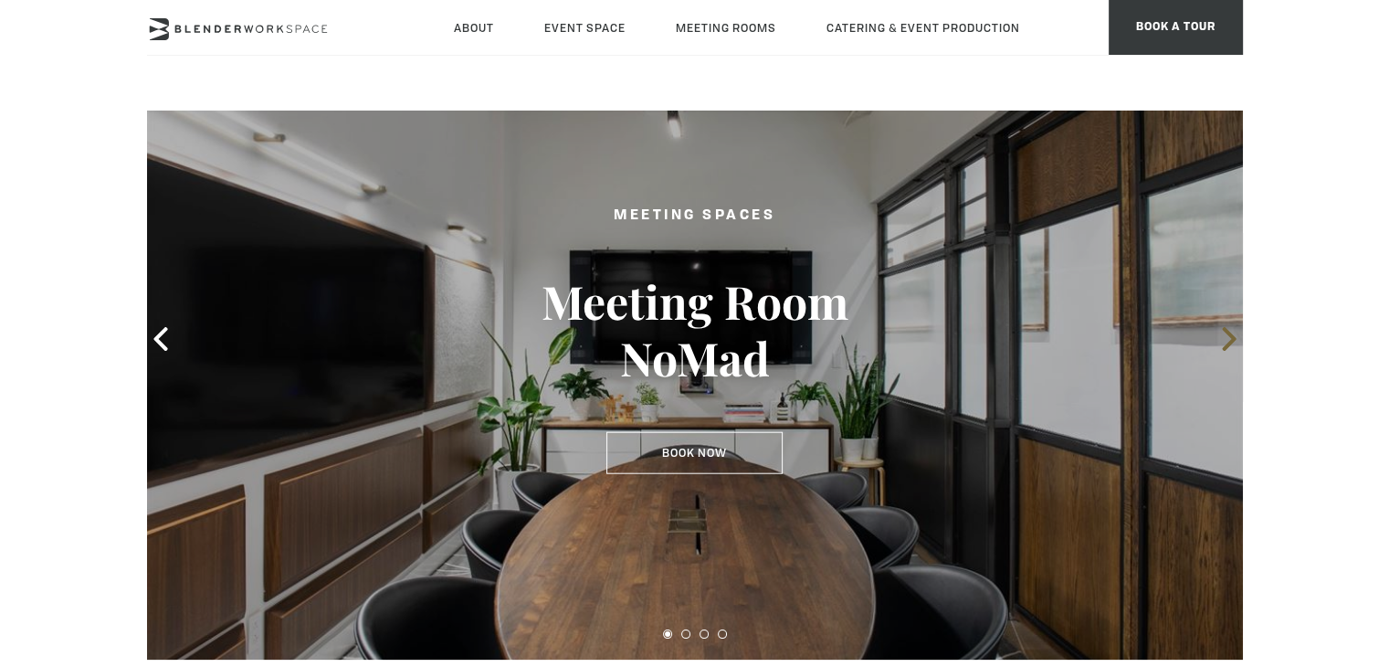
click at [1226, 343] on icon at bounding box center [1230, 339] width 24 height 24
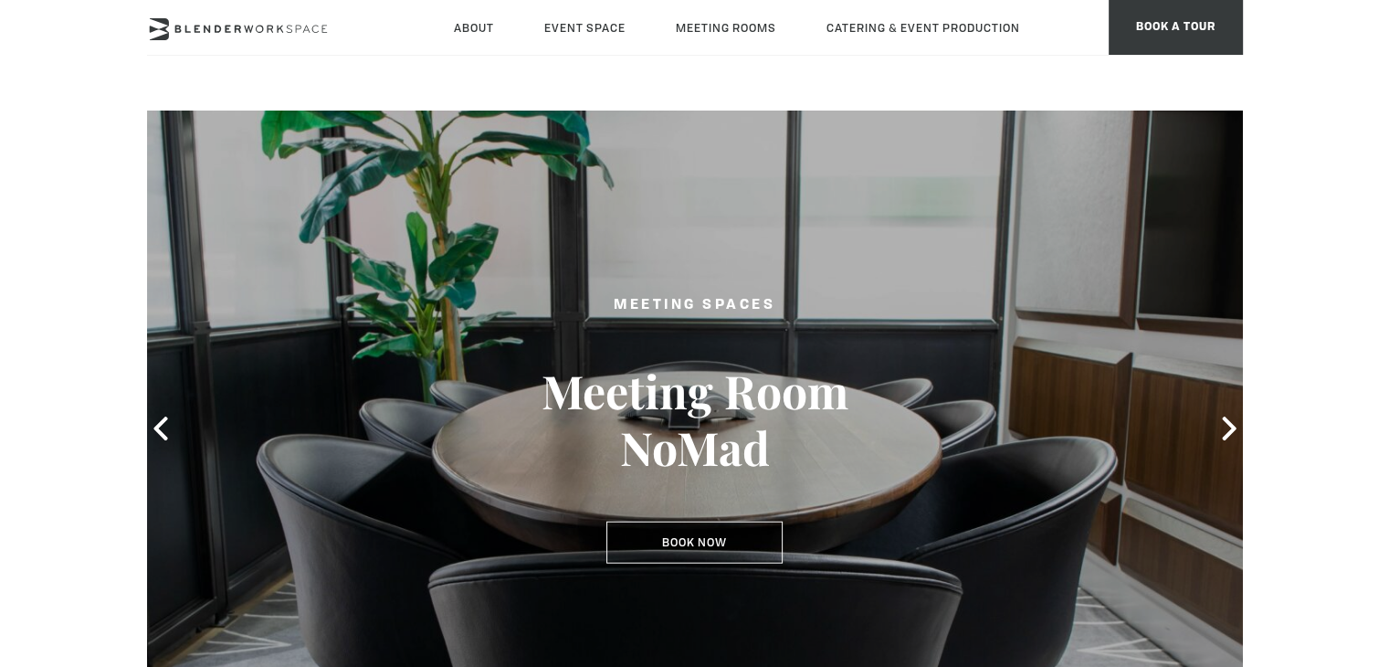
scroll to position [0, 0]
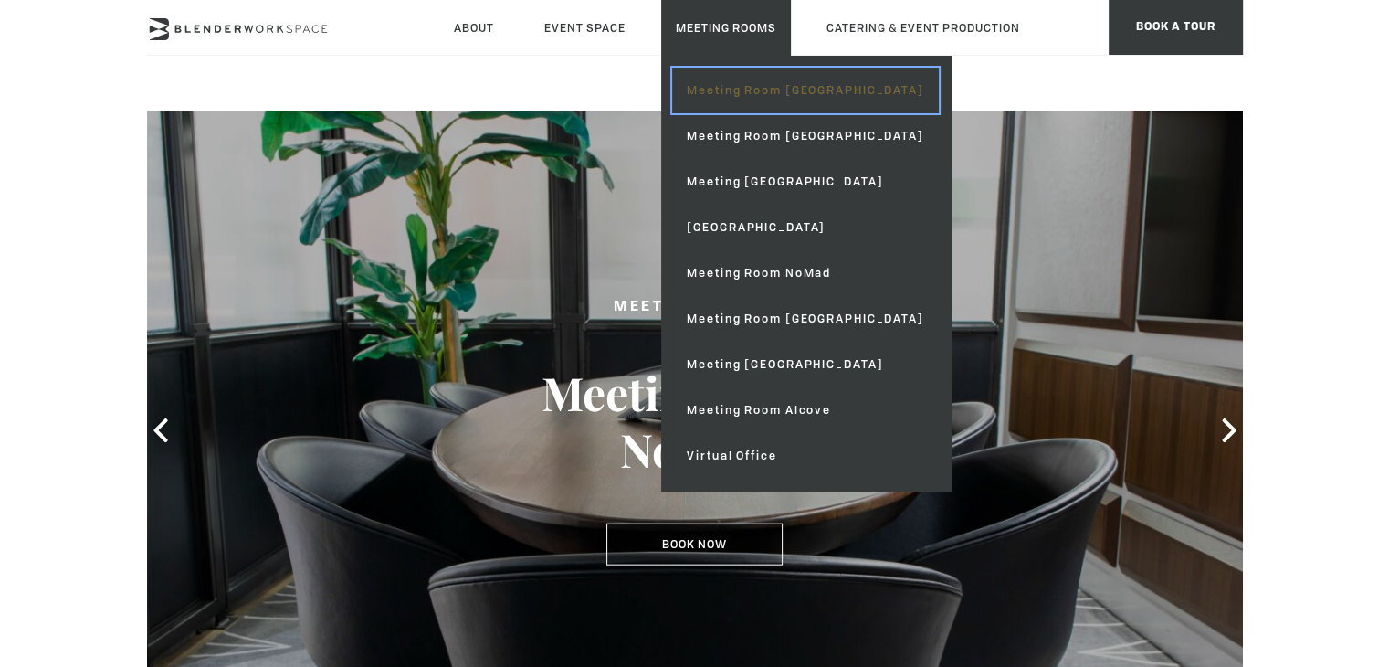
click at [705, 79] on link "Meeting Room [GEOGRAPHIC_DATA]" at bounding box center [805, 91] width 266 height 46
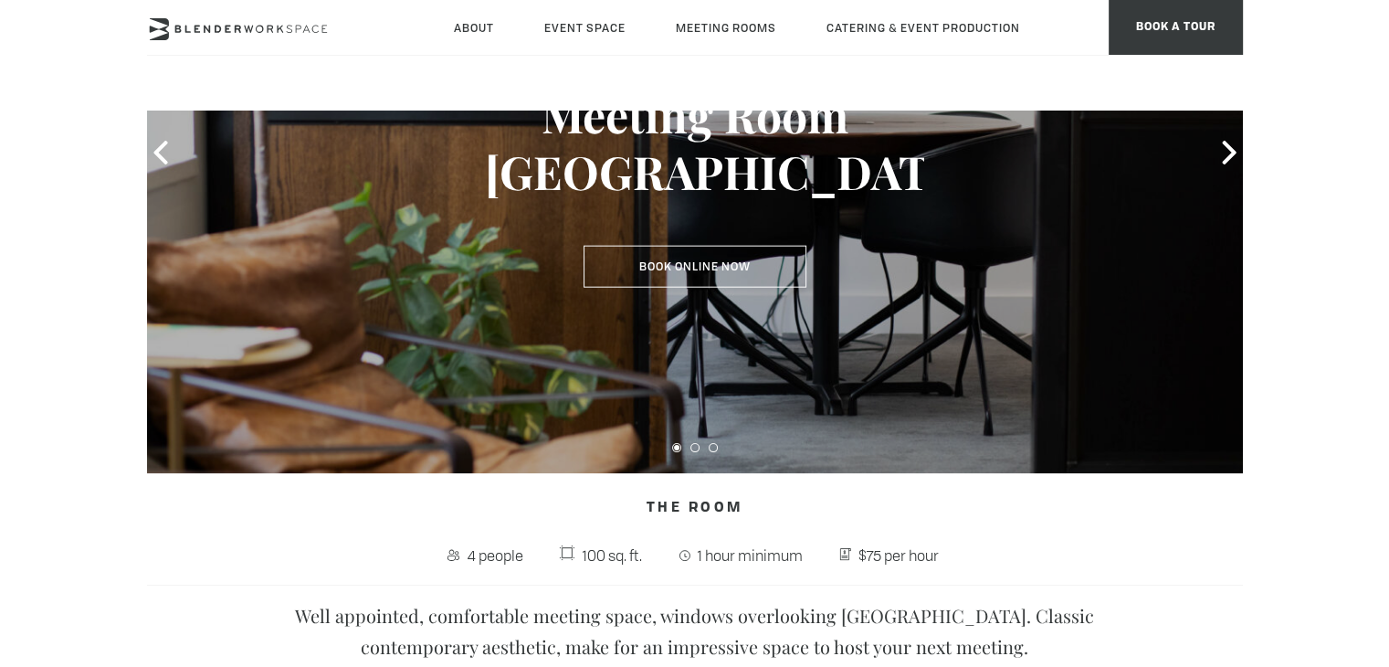
scroll to position [91, 0]
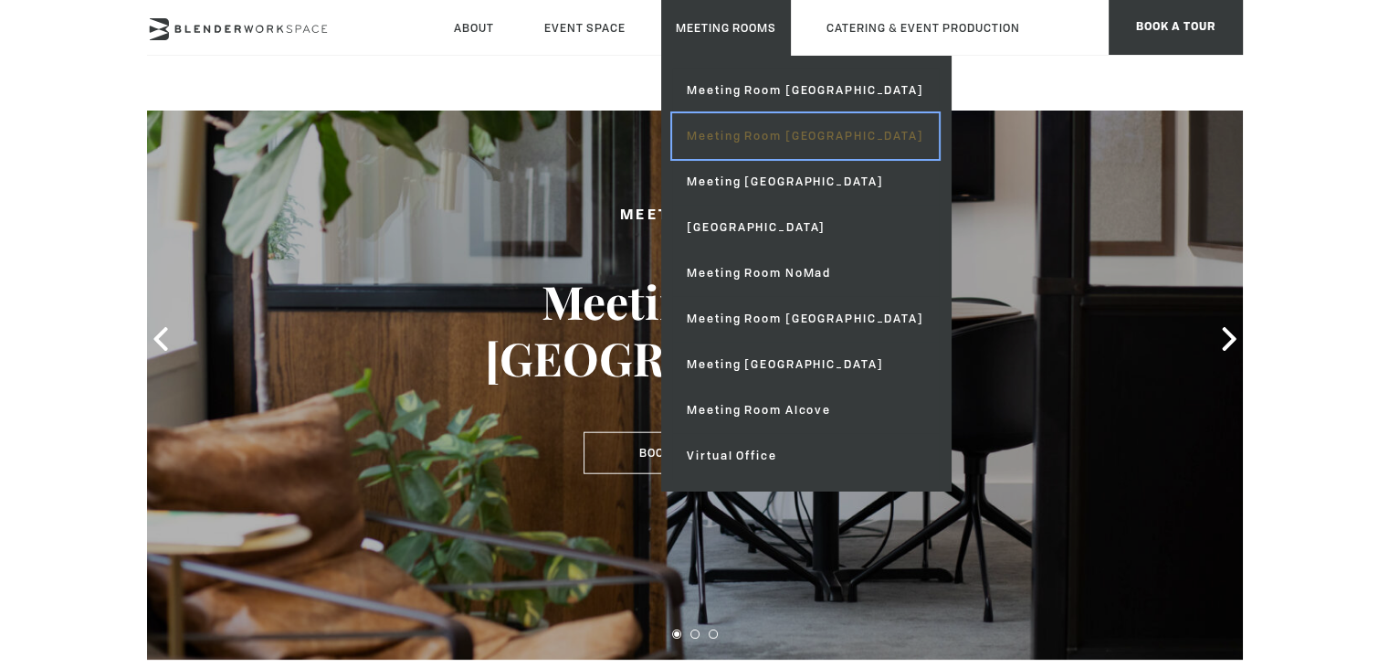
click at [727, 121] on link "Meeting Room [GEOGRAPHIC_DATA]" at bounding box center [805, 136] width 266 height 46
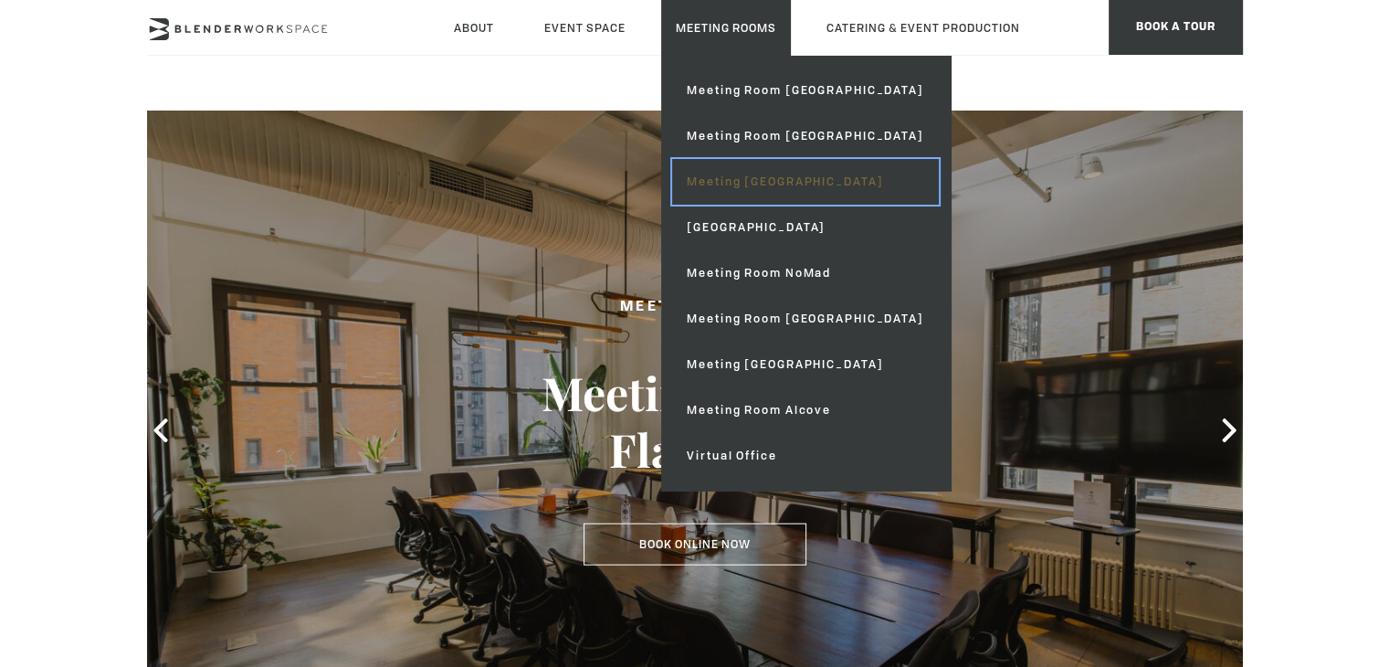
click at [758, 177] on link "Meeting [GEOGRAPHIC_DATA]" at bounding box center [805, 182] width 266 height 46
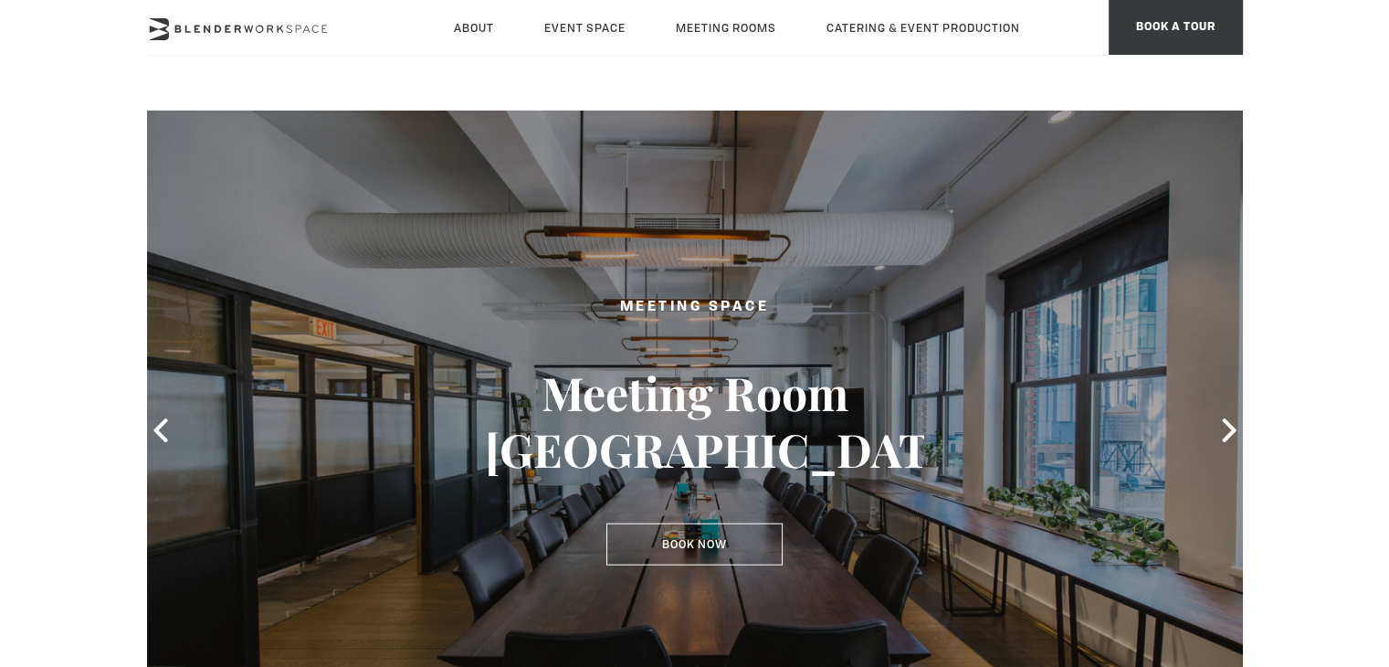
type div "[DATE]"
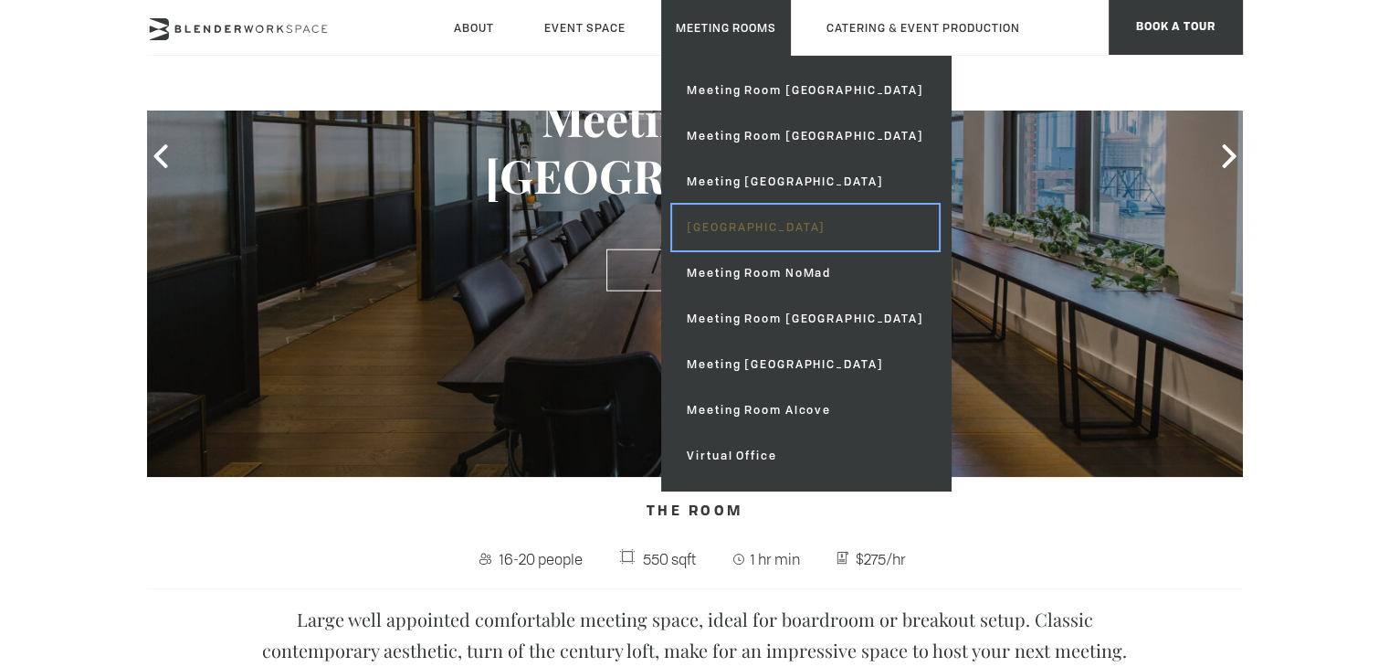
click at [761, 225] on link "[GEOGRAPHIC_DATA]" at bounding box center [805, 228] width 266 height 46
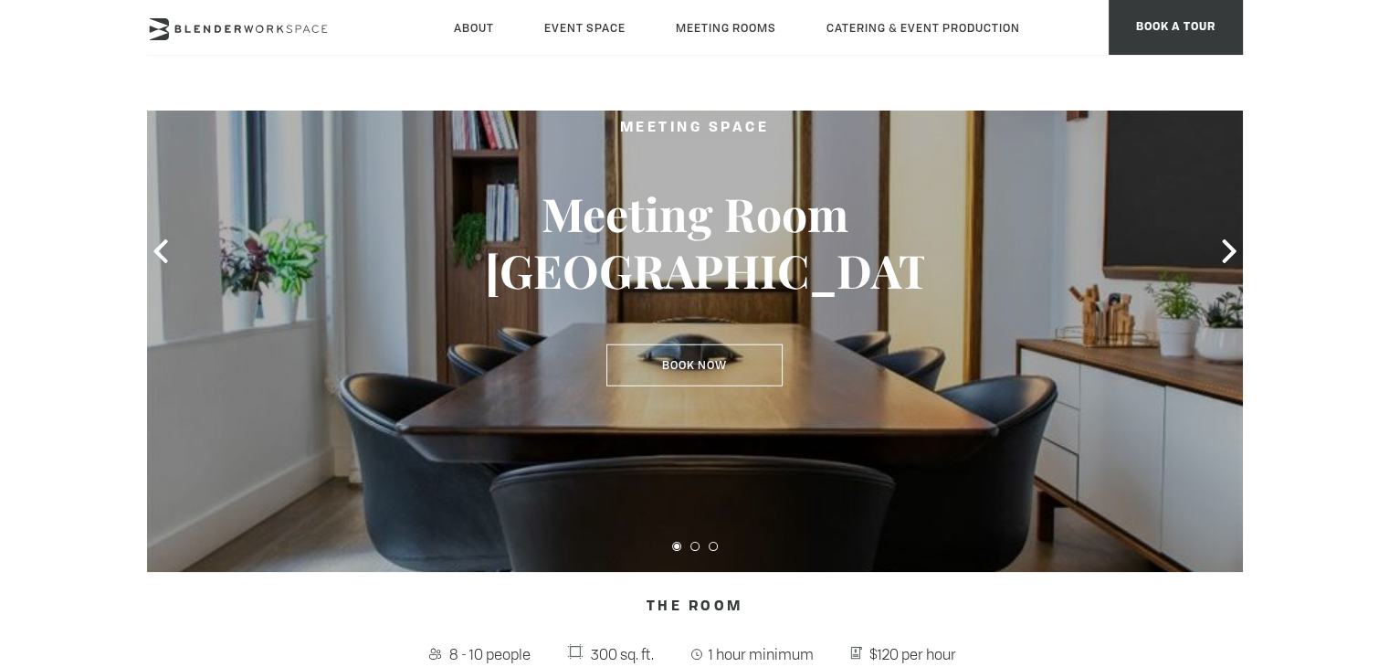
scroll to position [365, 0]
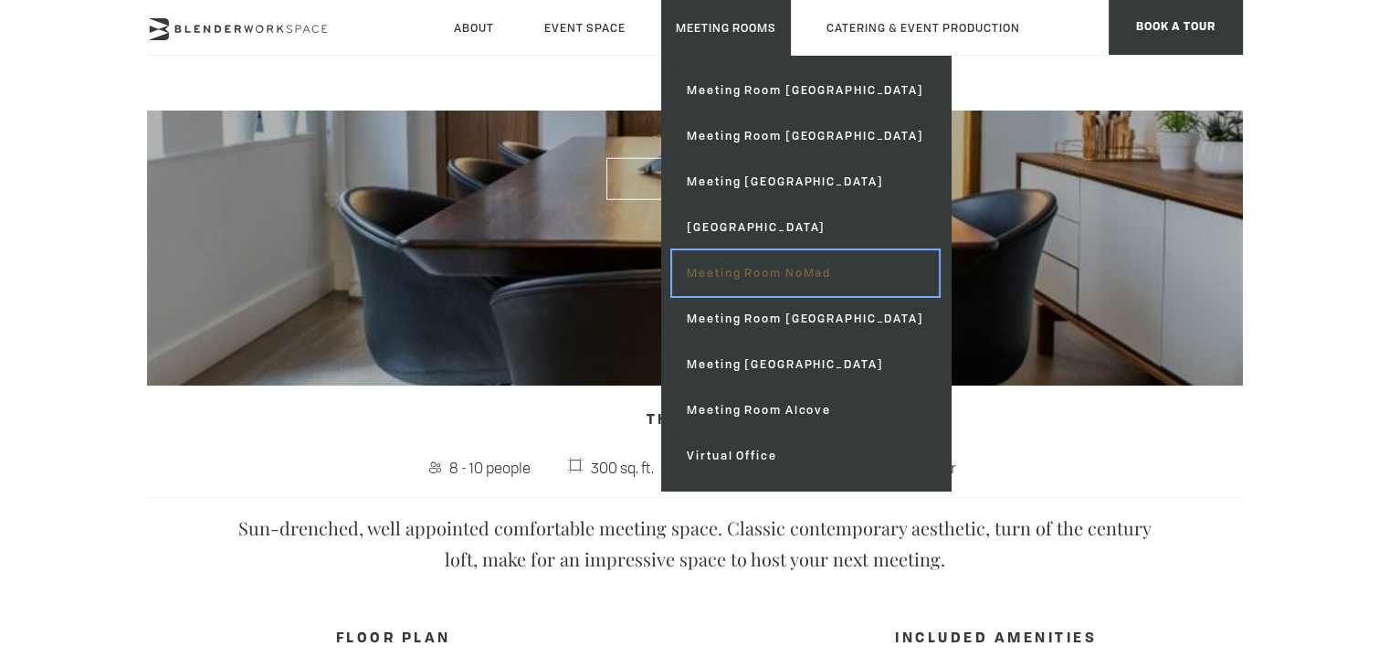
click at [760, 275] on link "Meeting Room NoMad" at bounding box center [805, 273] width 266 height 46
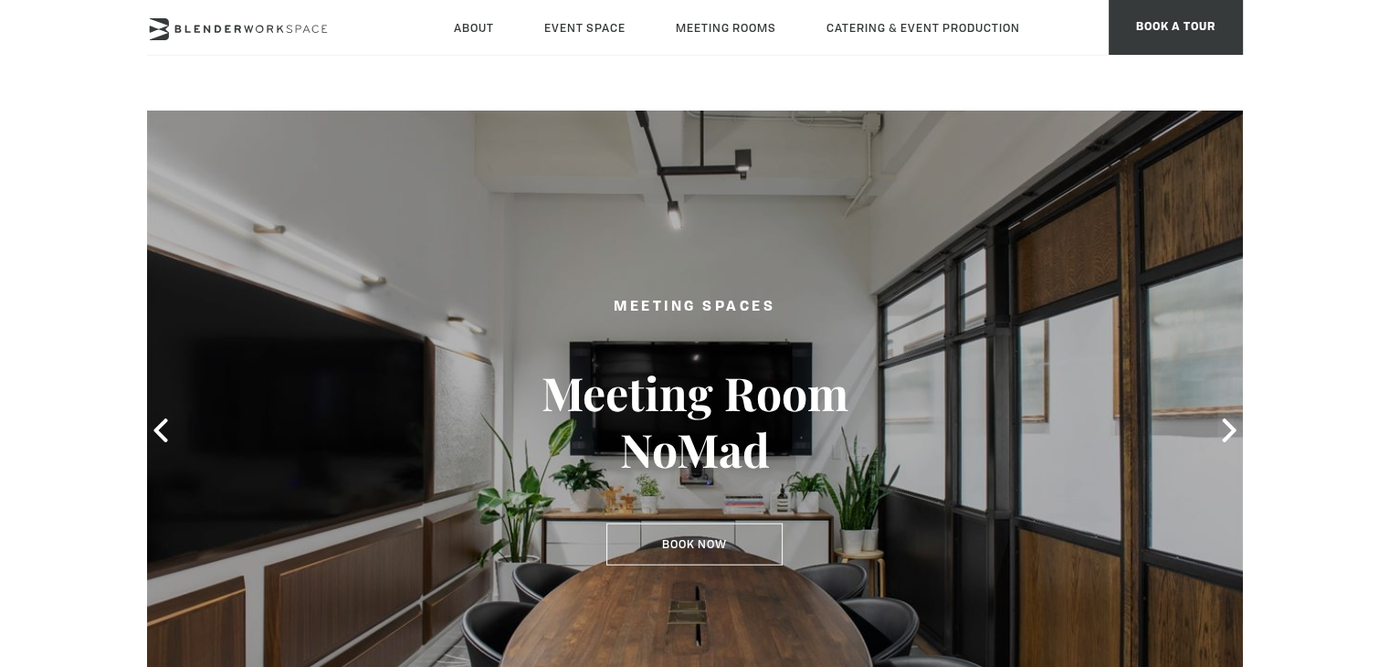
scroll to position [365, 0]
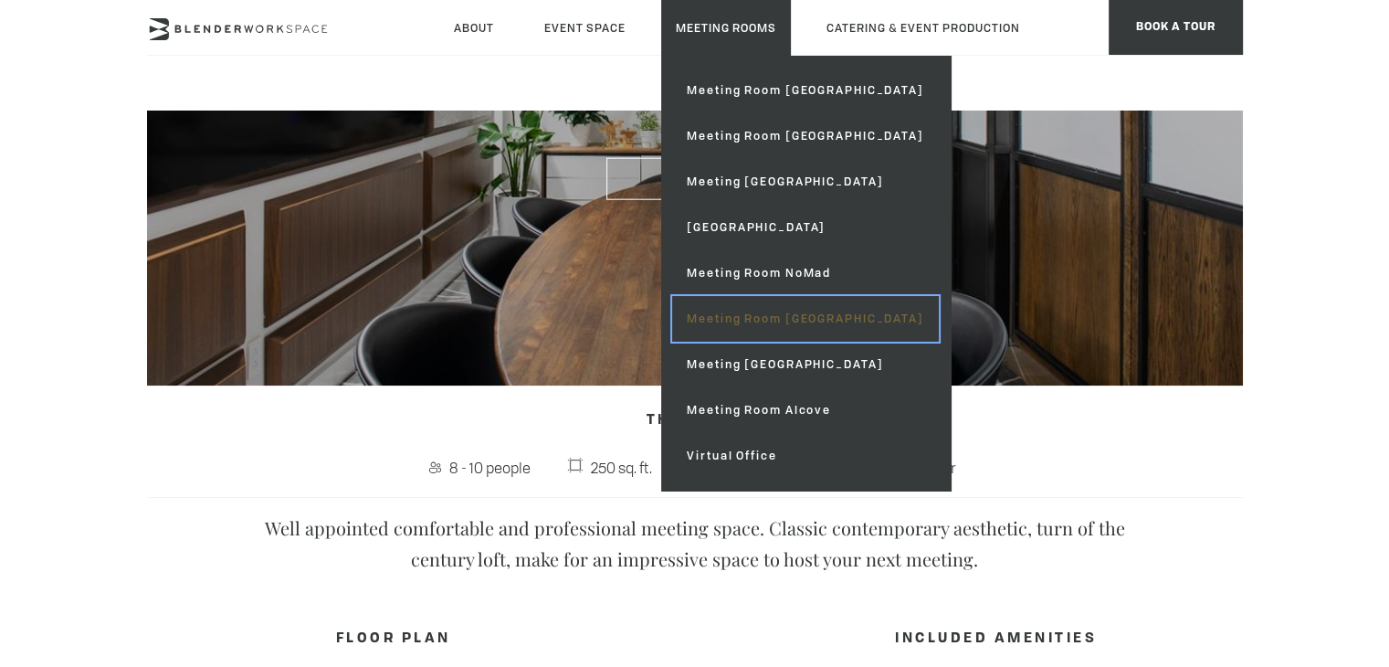
click at [761, 322] on link "Meeting Room [GEOGRAPHIC_DATA]" at bounding box center [805, 319] width 266 height 46
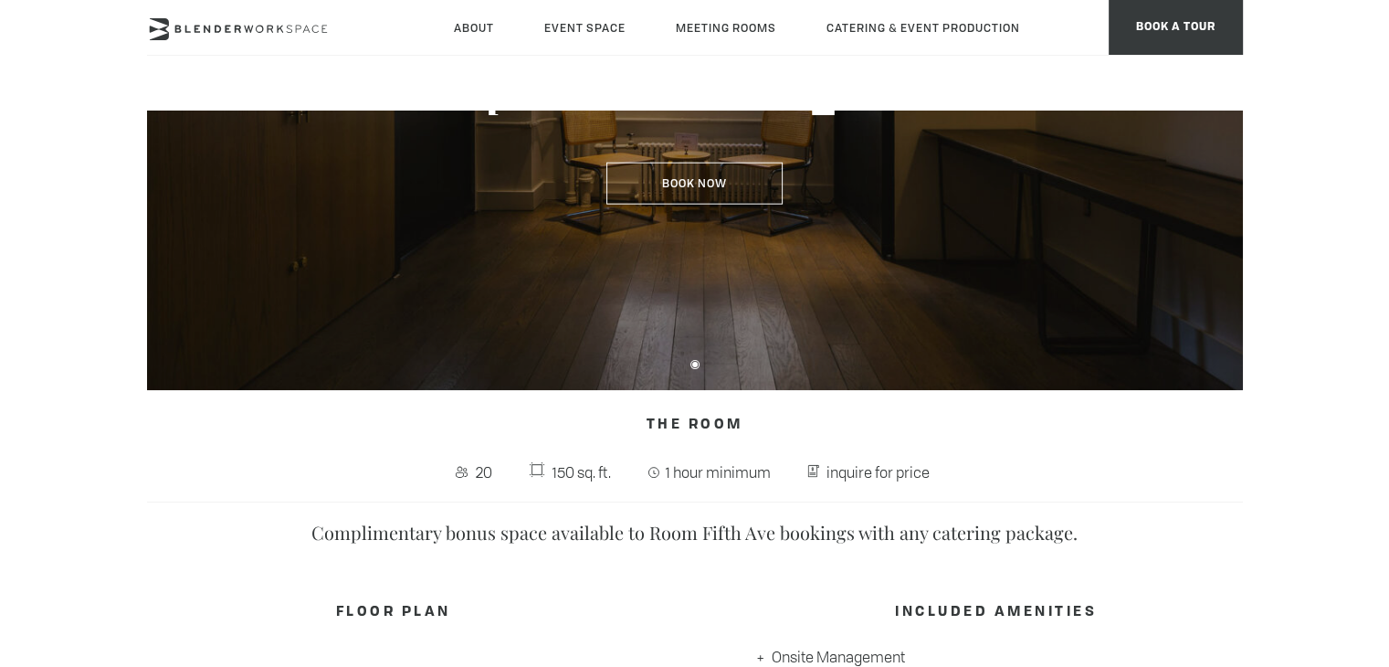
scroll to position [457, 0]
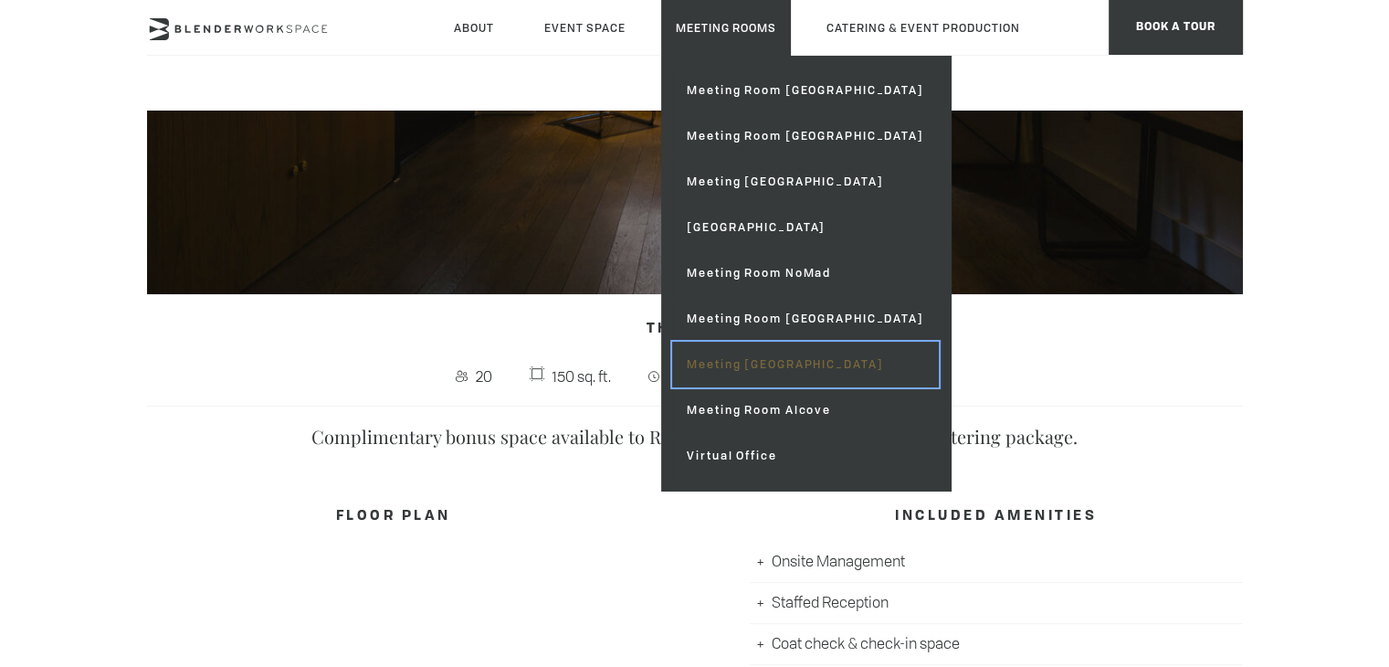
click at [733, 358] on link "Meeting [GEOGRAPHIC_DATA]" at bounding box center [805, 365] width 266 height 46
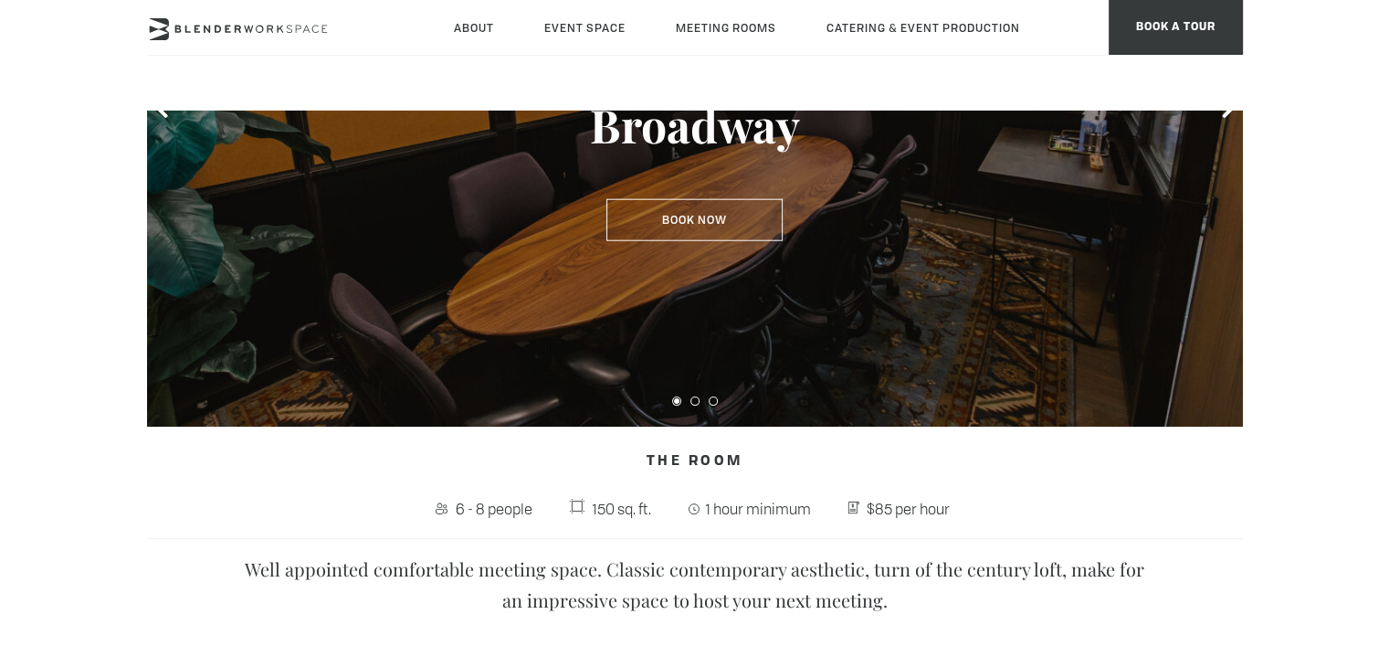
scroll to position [365, 0]
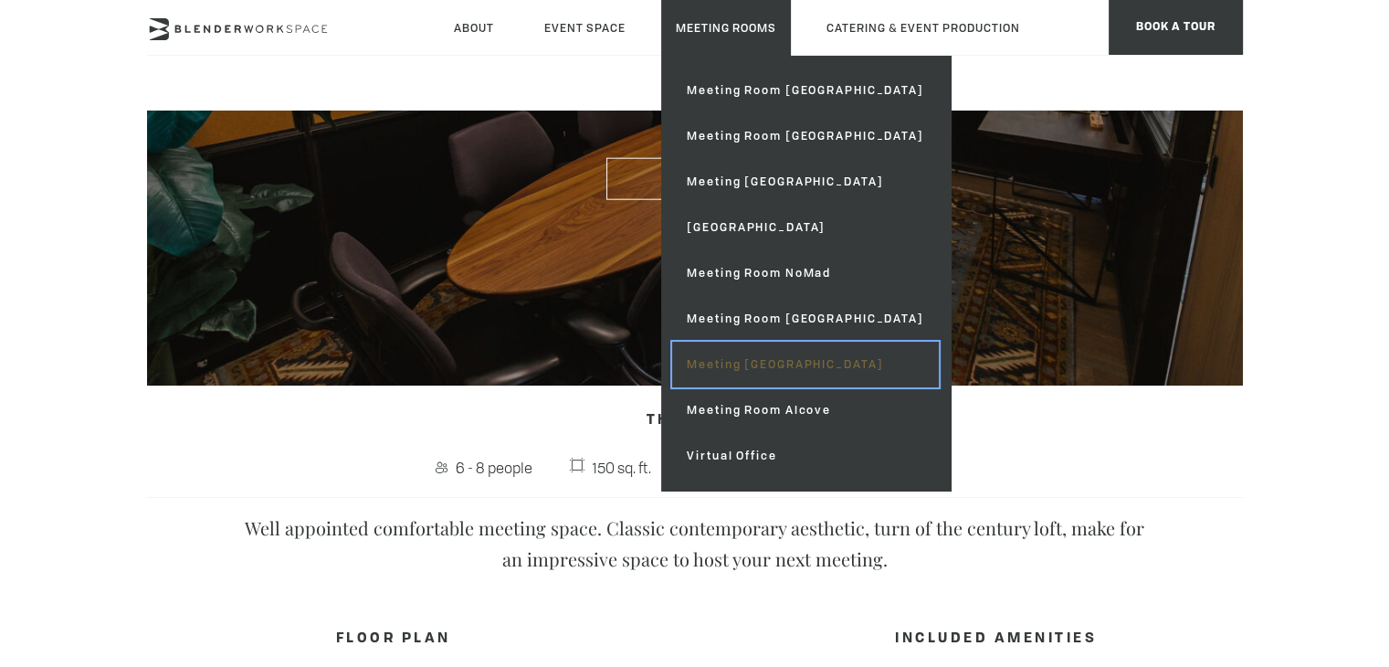
click at [769, 367] on link "Meeting [GEOGRAPHIC_DATA]" at bounding box center [805, 365] width 266 height 46
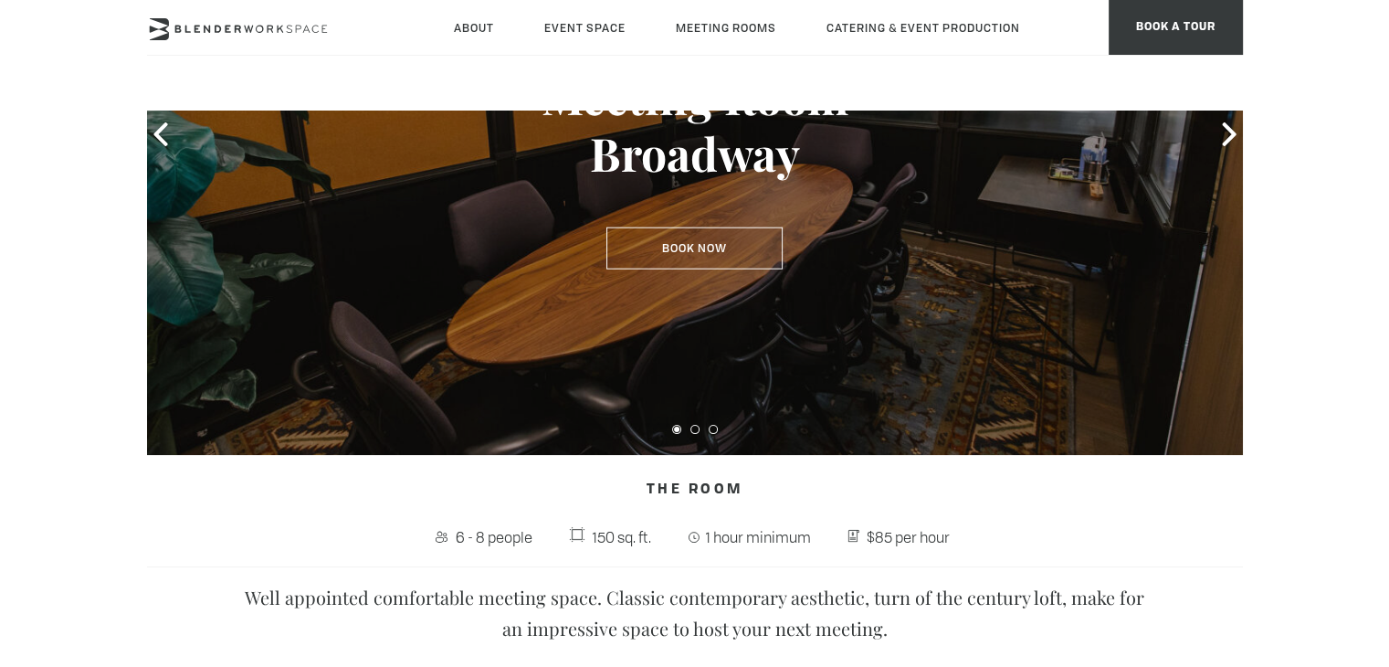
scroll to position [365, 0]
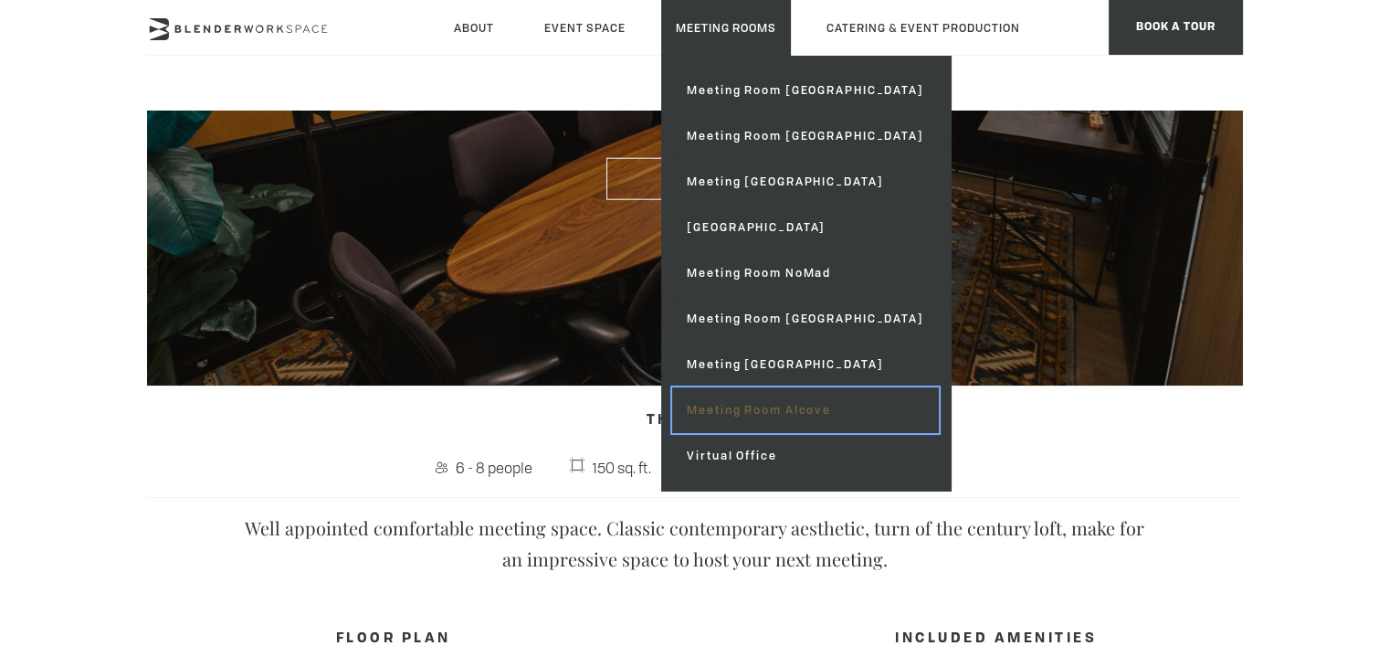
click at [745, 402] on link "Meeting Room Alcove" at bounding box center [805, 410] width 266 height 46
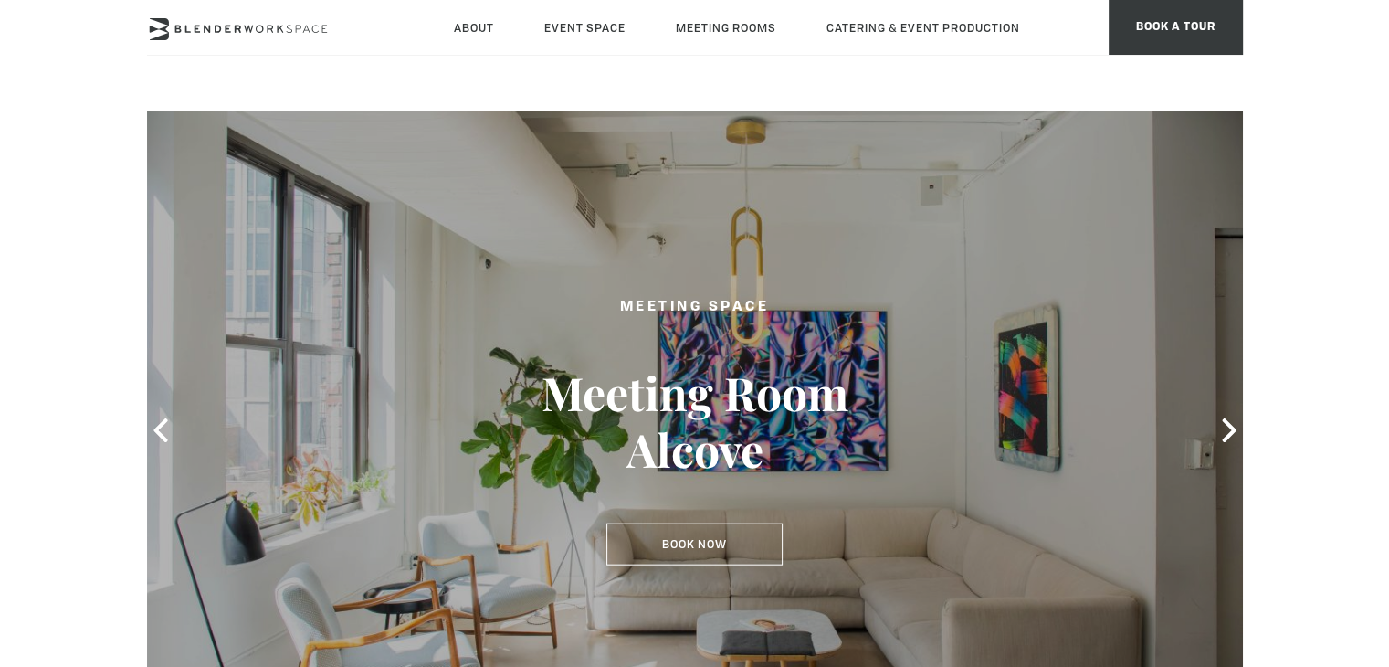
scroll to position [457, 0]
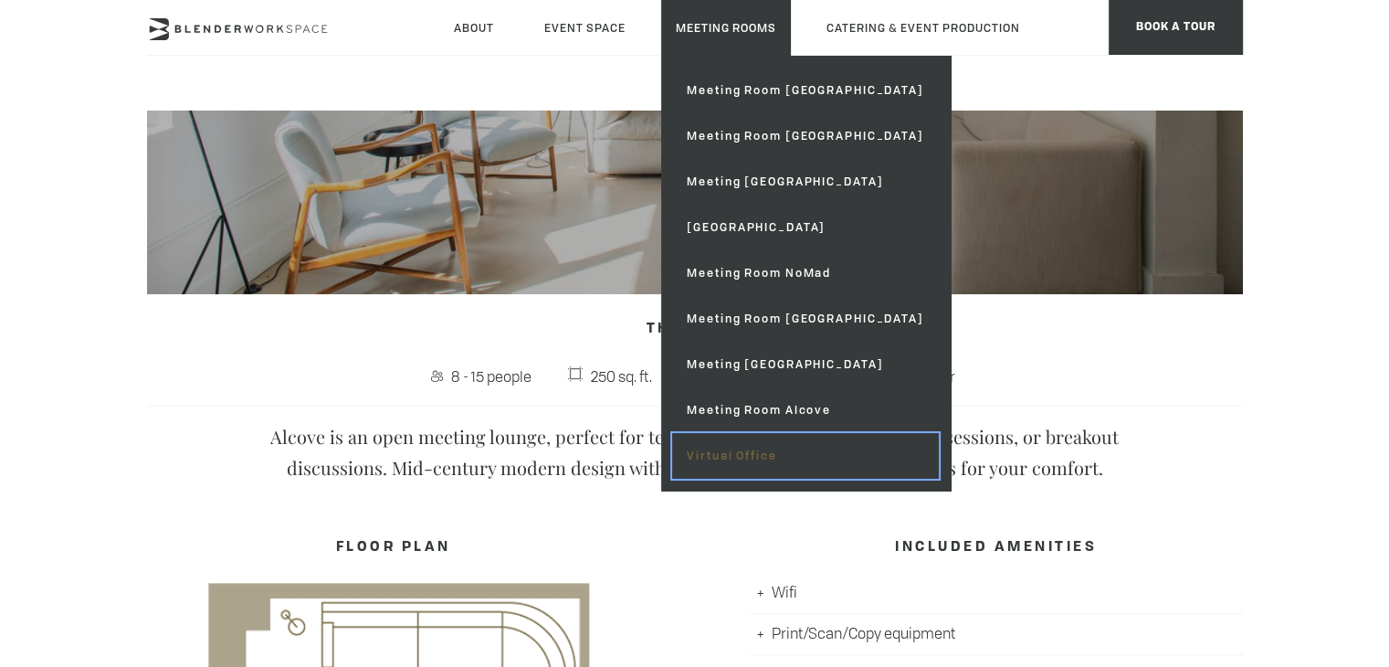
click at [731, 450] on link "Virtual Office" at bounding box center [805, 456] width 266 height 46
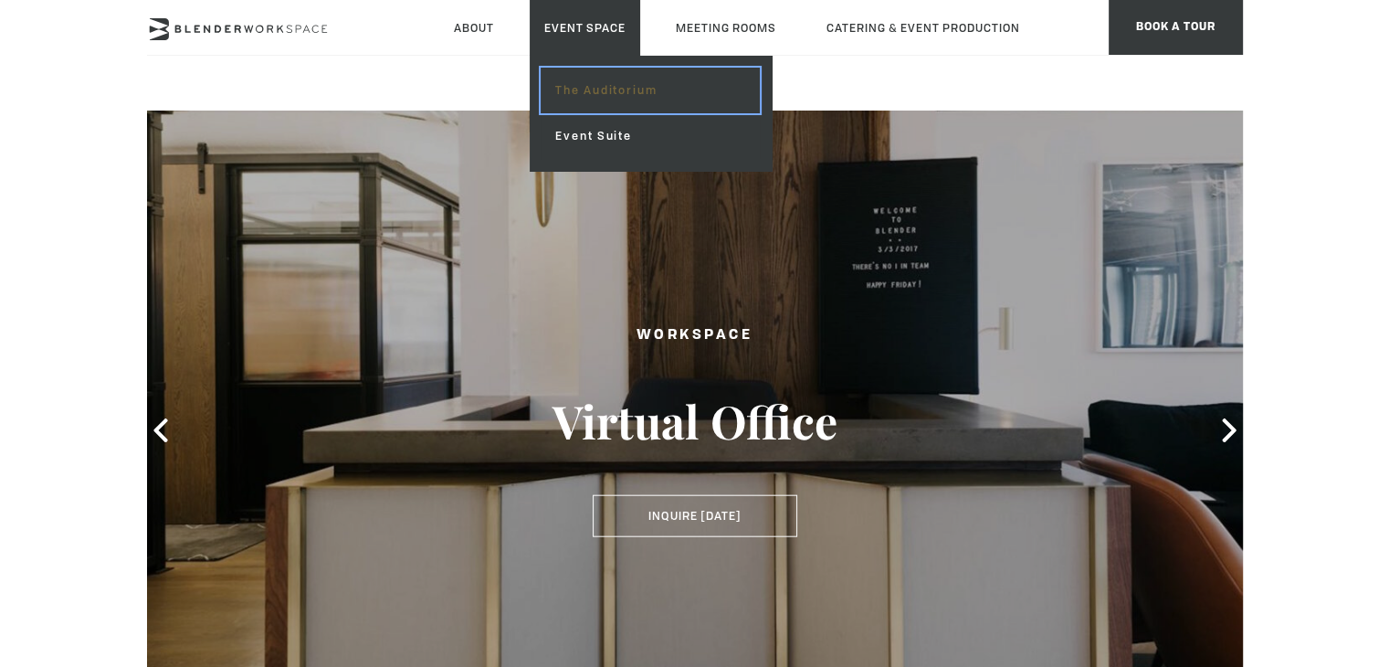
click at [588, 99] on link "The Auditorium" at bounding box center [650, 91] width 218 height 46
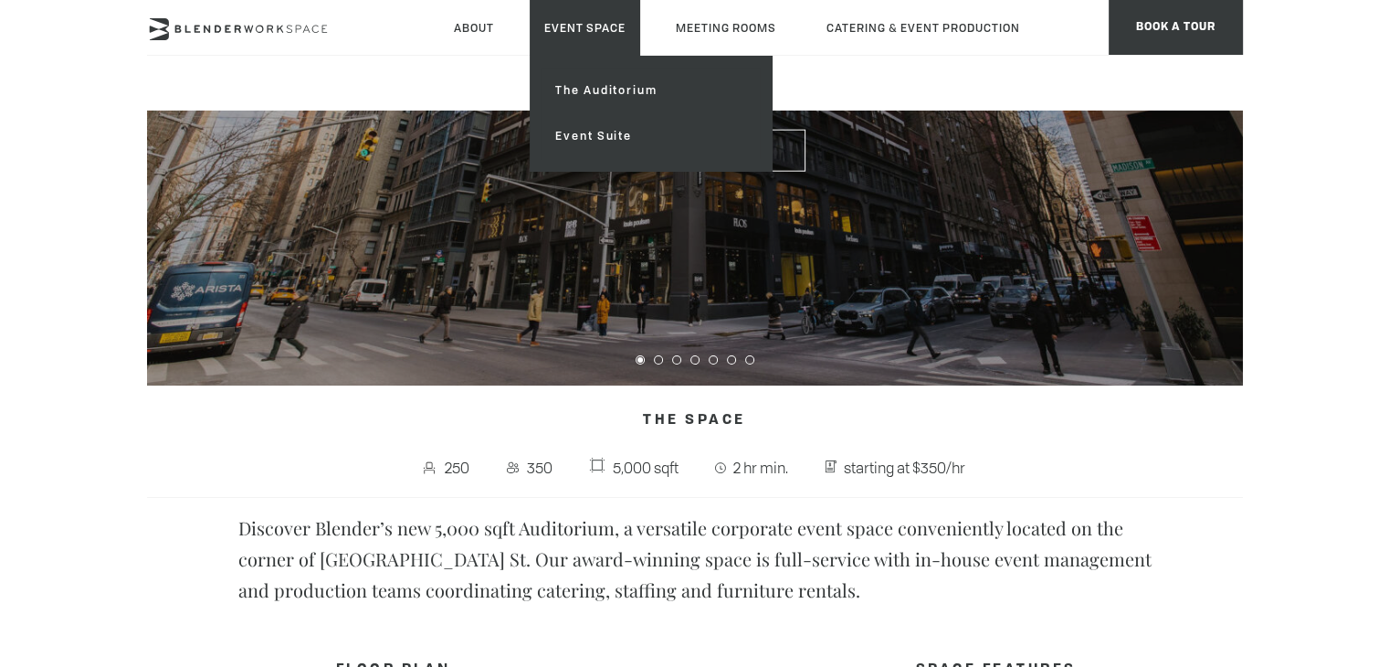
scroll to position [274, 0]
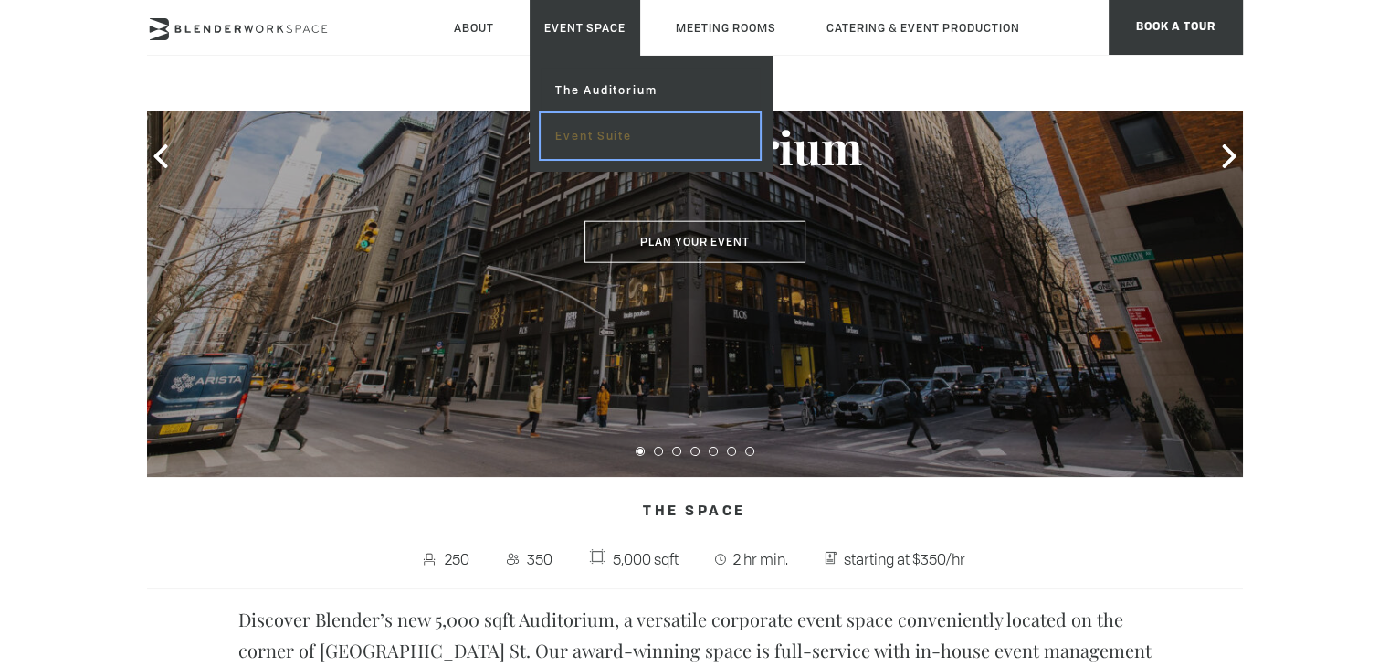
click at [589, 136] on link "Event Suite" at bounding box center [650, 136] width 218 height 46
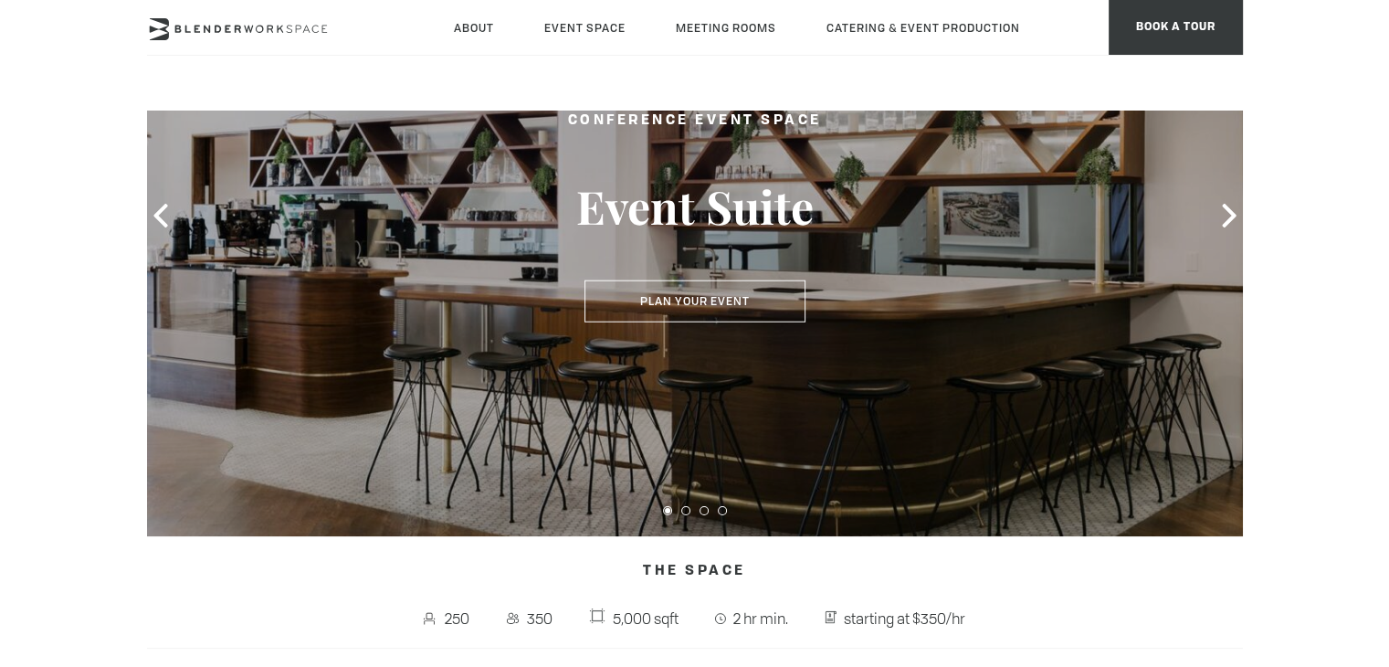
scroll to position [91, 0]
